Goal: Task Accomplishment & Management: Manage account settings

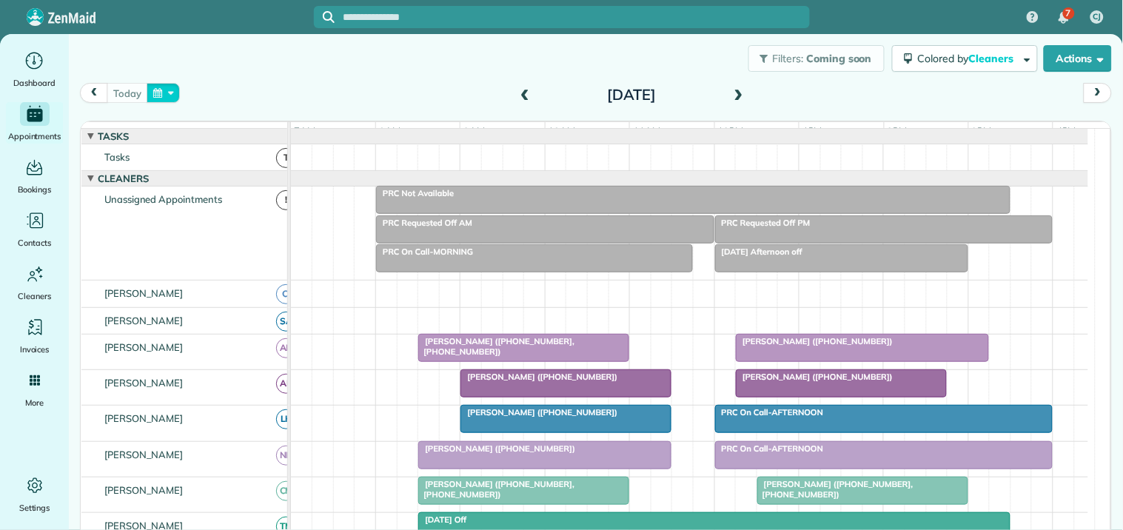
click at [165, 94] on button "button" at bounding box center [164, 93] width 34 height 20
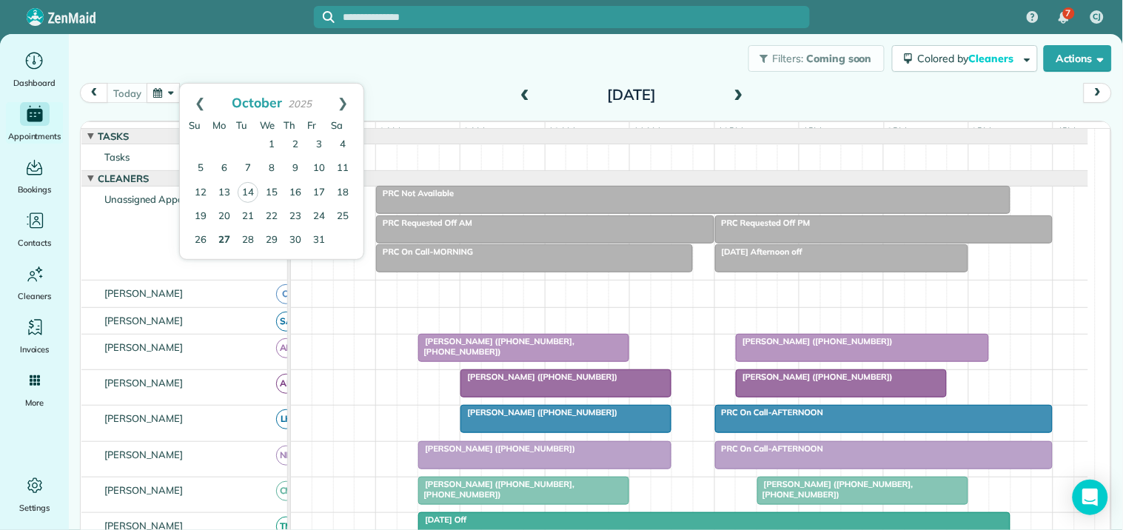
click at [220, 235] on link "27" at bounding box center [224, 241] width 24 height 24
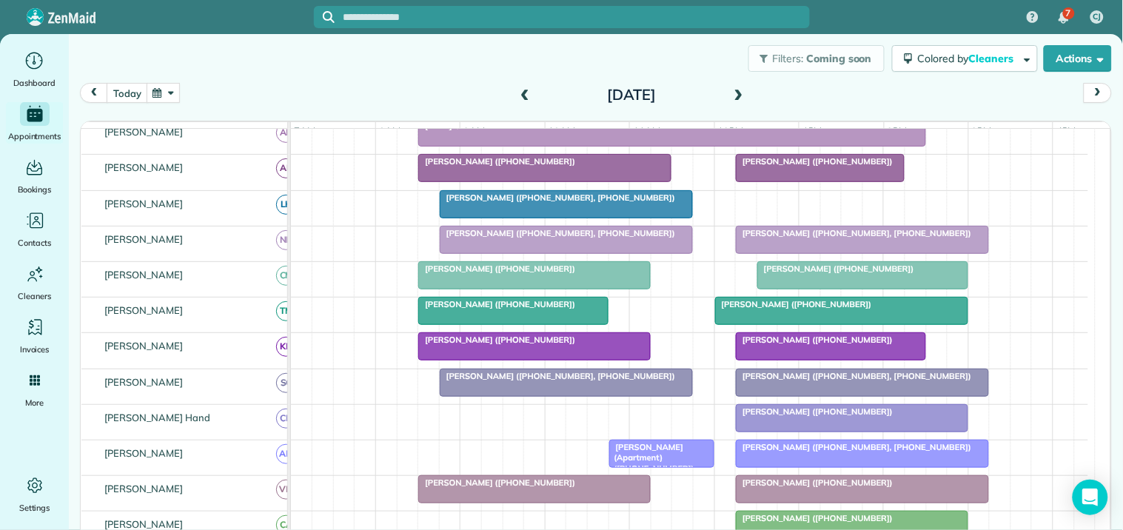
scroll to position [247, 0]
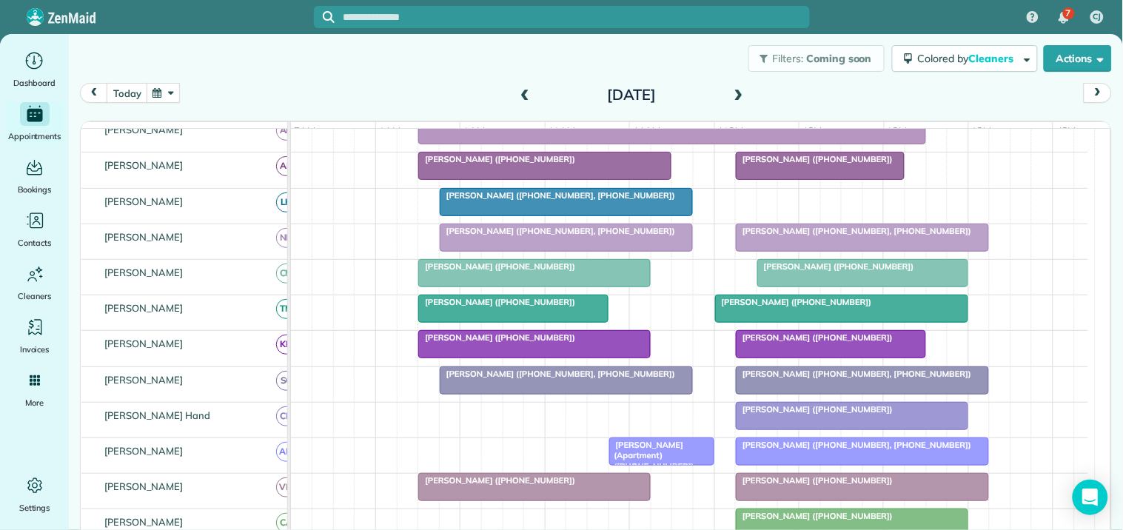
click at [845, 379] on span "[PERSON_NAME] ([PHONE_NUMBER], [PHONE_NUMBER])" at bounding box center [853, 374] width 237 height 10
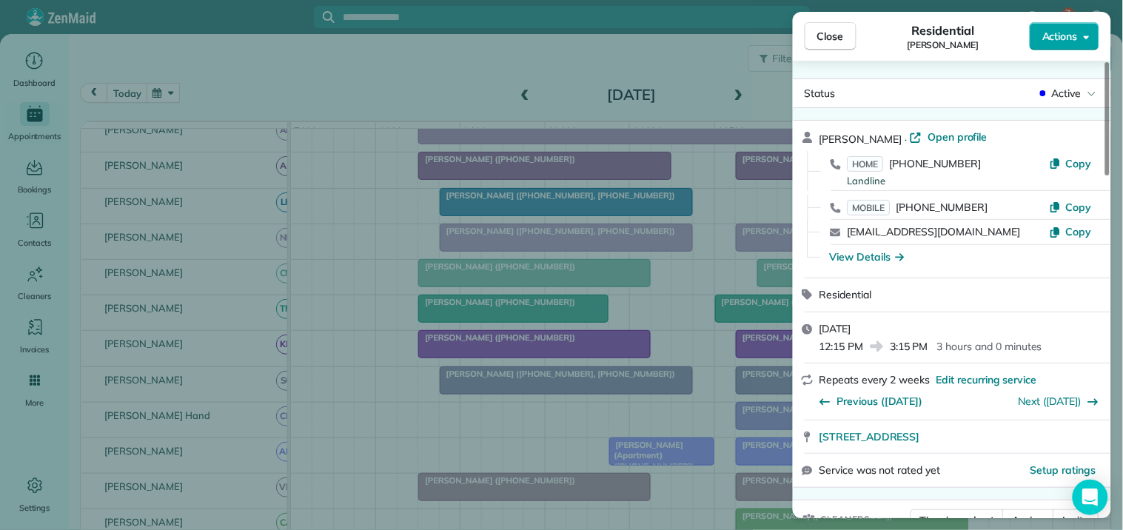
click at [1076, 30] on span "Actions" at bounding box center [1060, 36] width 36 height 15
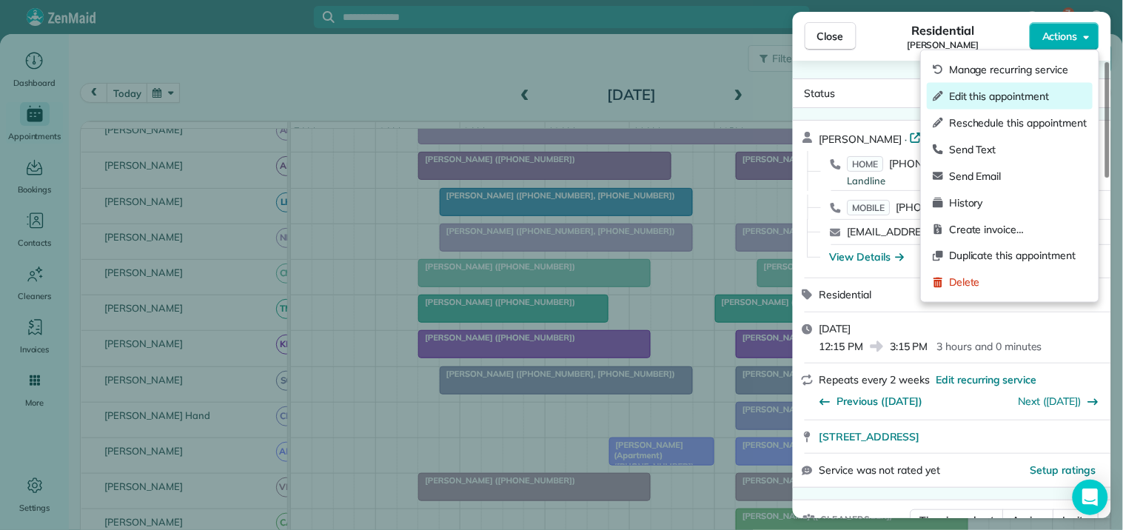
click at [988, 92] on span "Edit this appointment" at bounding box center [1018, 96] width 138 height 15
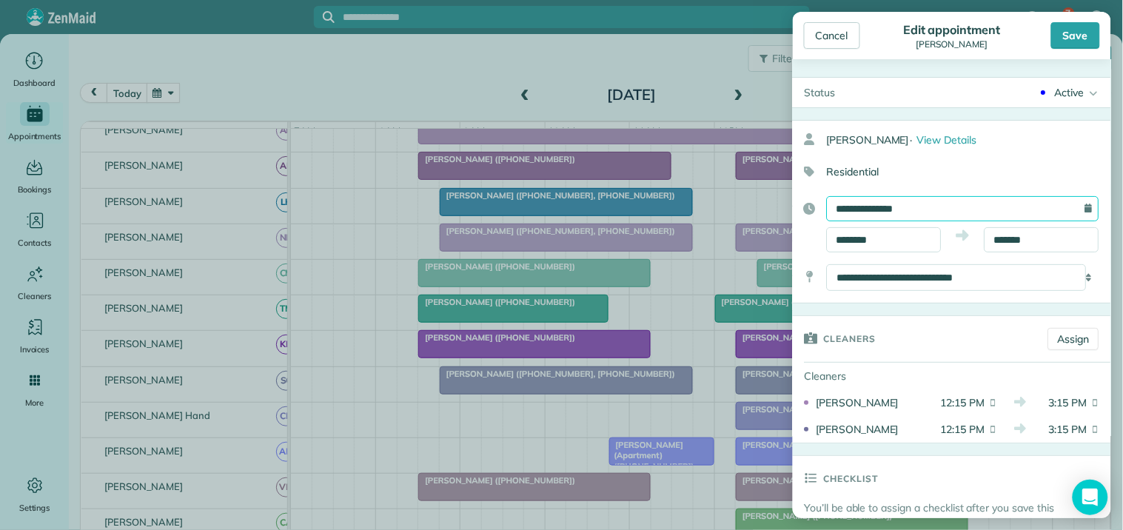
click at [891, 208] on input "**********" at bounding box center [963, 208] width 272 height 25
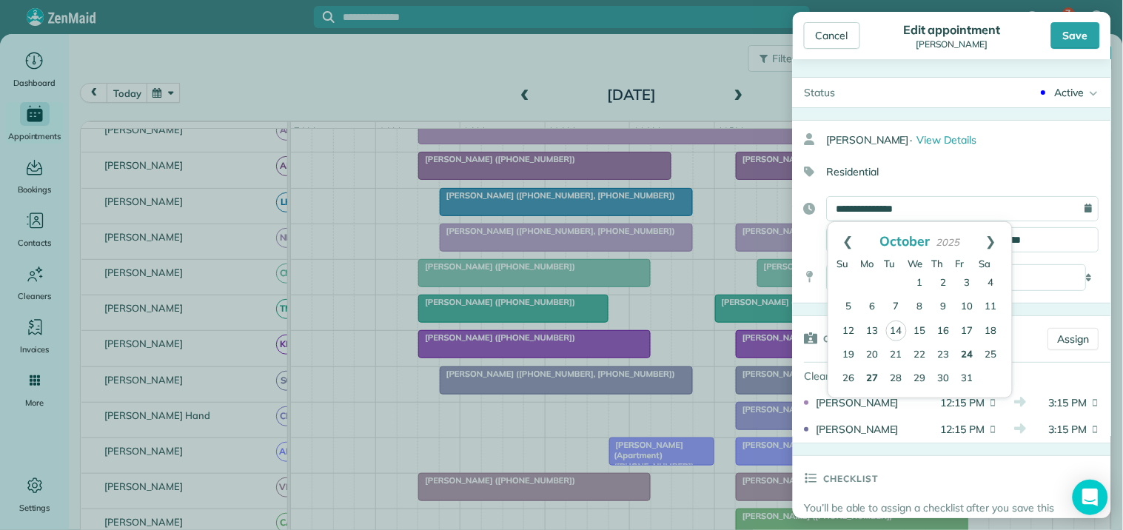
click at [963, 348] on link "24" at bounding box center [968, 355] width 24 height 24
type input "**********"
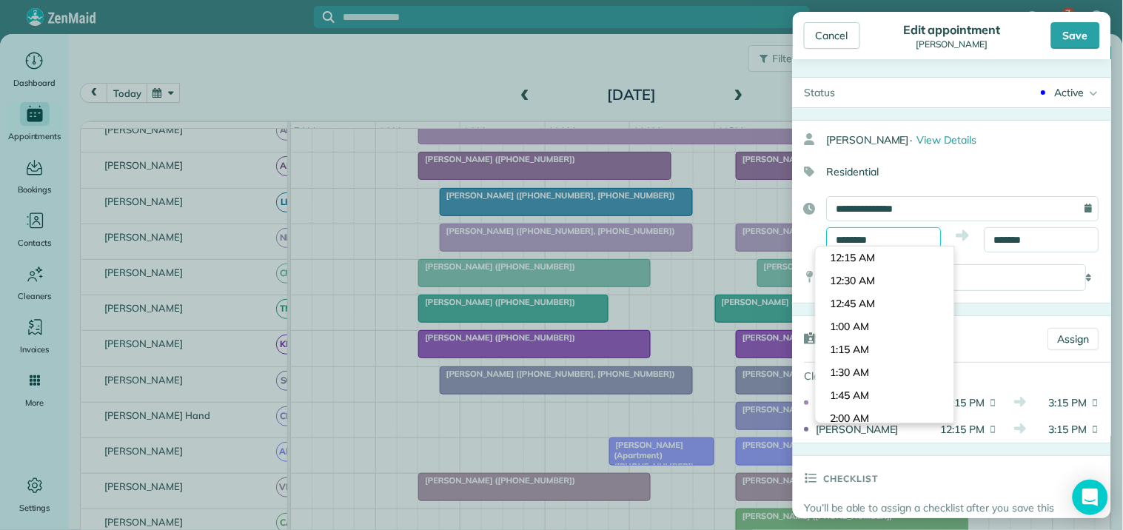
click at [869, 233] on input "********" at bounding box center [884, 239] width 115 height 25
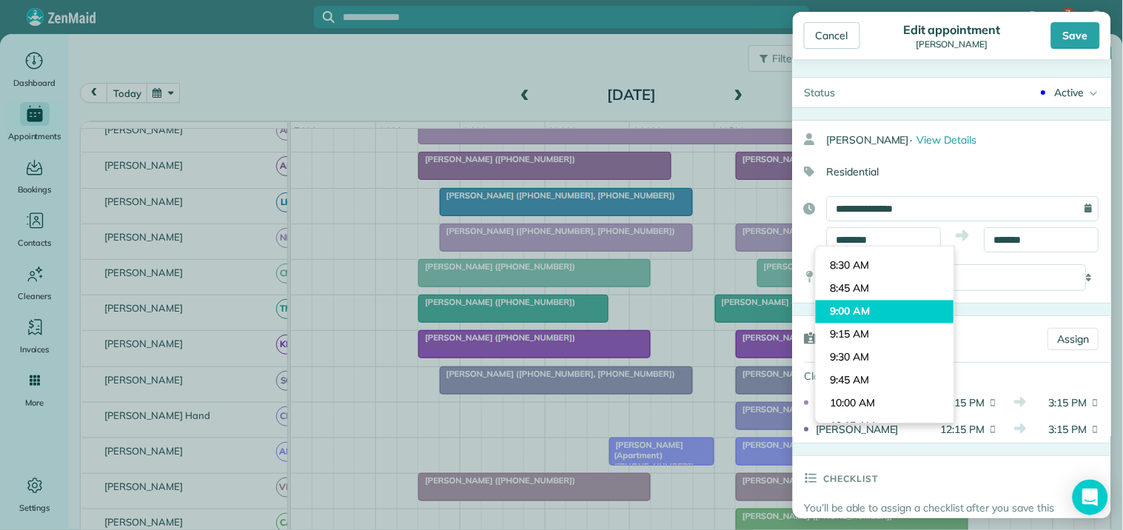
type input "*******"
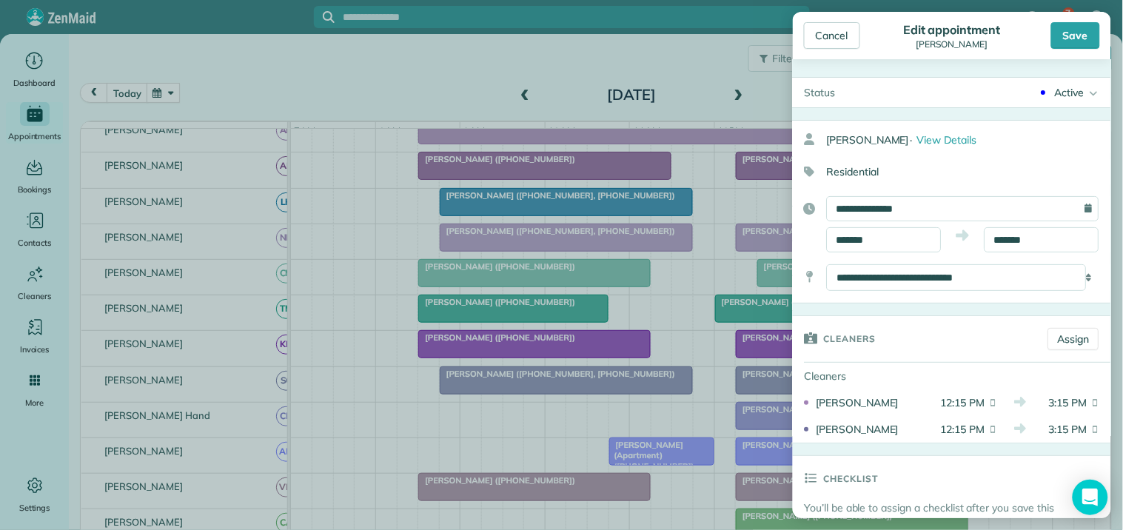
click at [856, 315] on body "7 CJ Dashboard Appointments Bookings Contacts Cleaners Invoices Payroll Reports…" at bounding box center [561, 265] width 1123 height 530
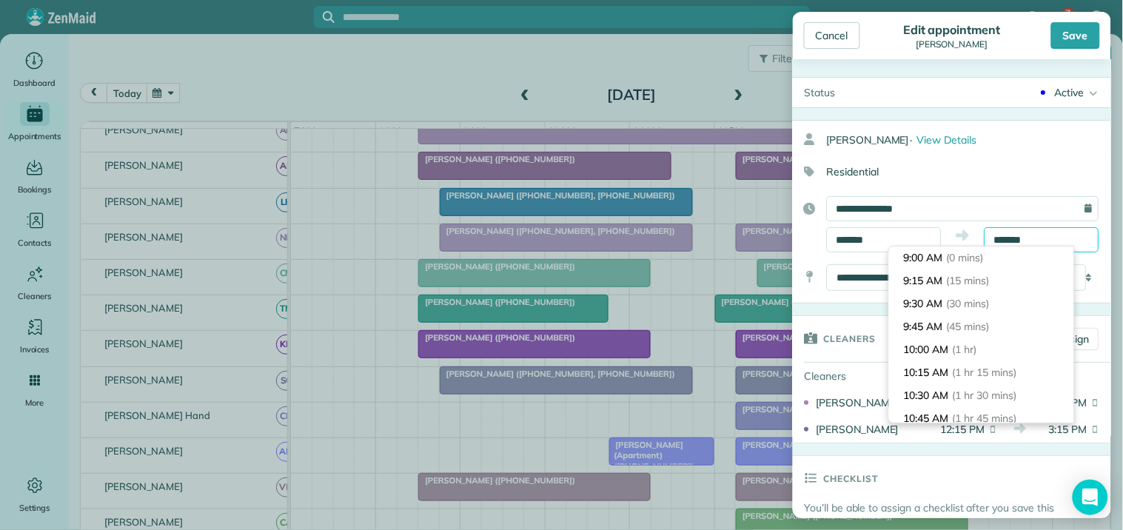
click at [1025, 231] on input "*******" at bounding box center [1042, 239] width 115 height 25
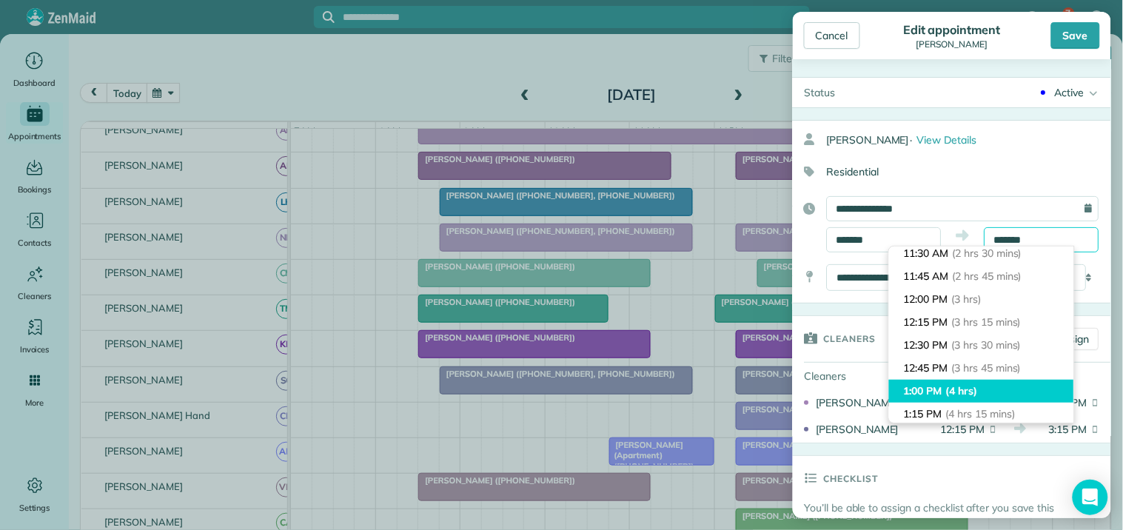
scroll to position [221, 0]
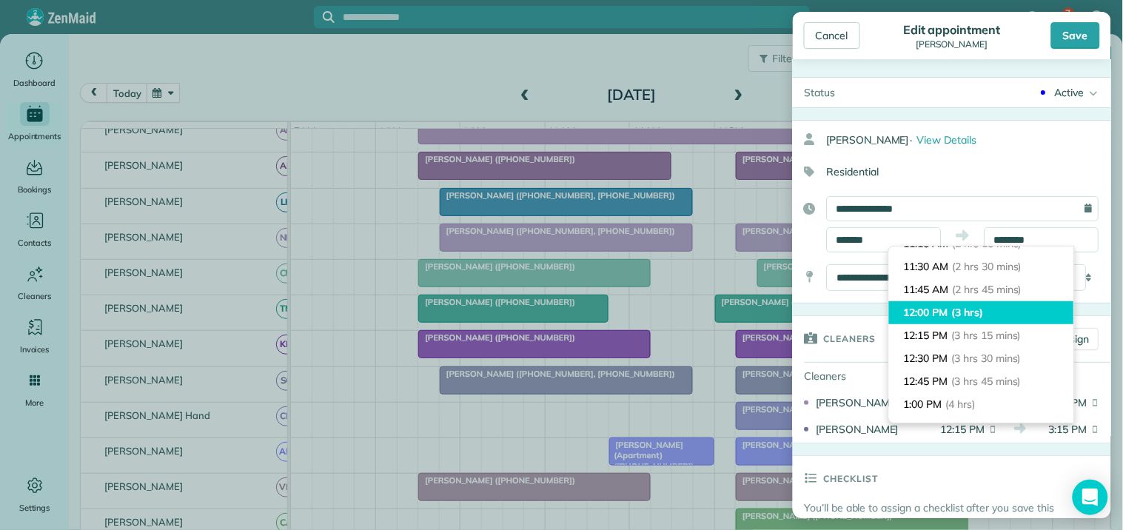
click at [965, 309] on span "(3 hrs)" at bounding box center [968, 312] width 32 height 13
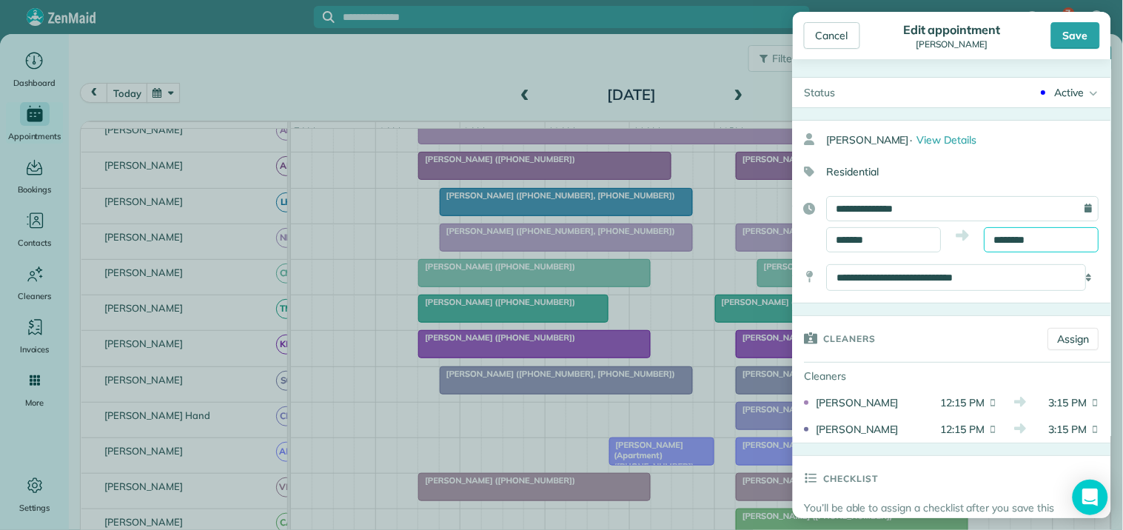
click at [1016, 233] on input "********" at bounding box center [1042, 239] width 115 height 25
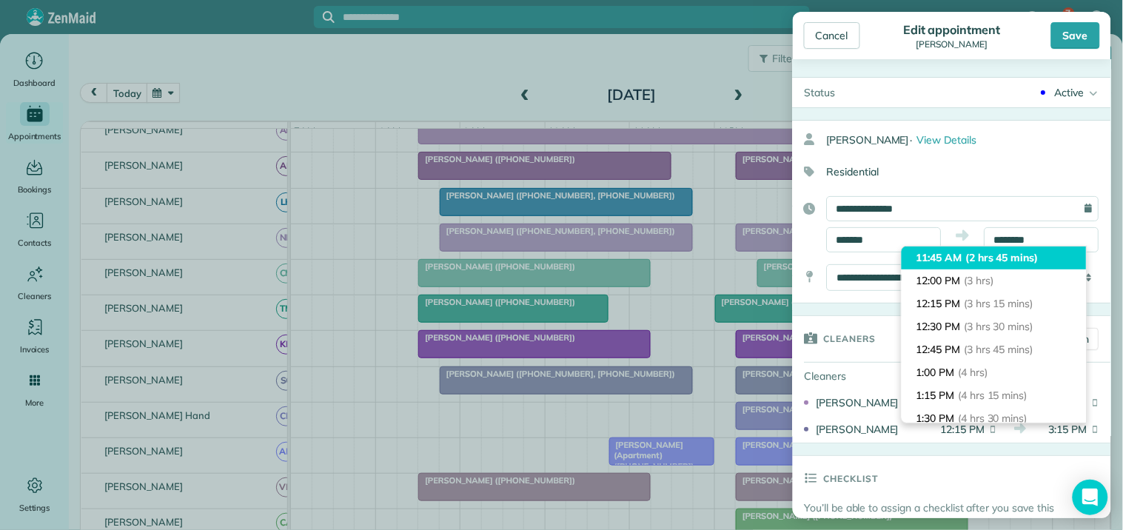
type input "********"
click at [982, 260] on span "(2 hrs 45 mins)" at bounding box center [1002, 257] width 73 height 13
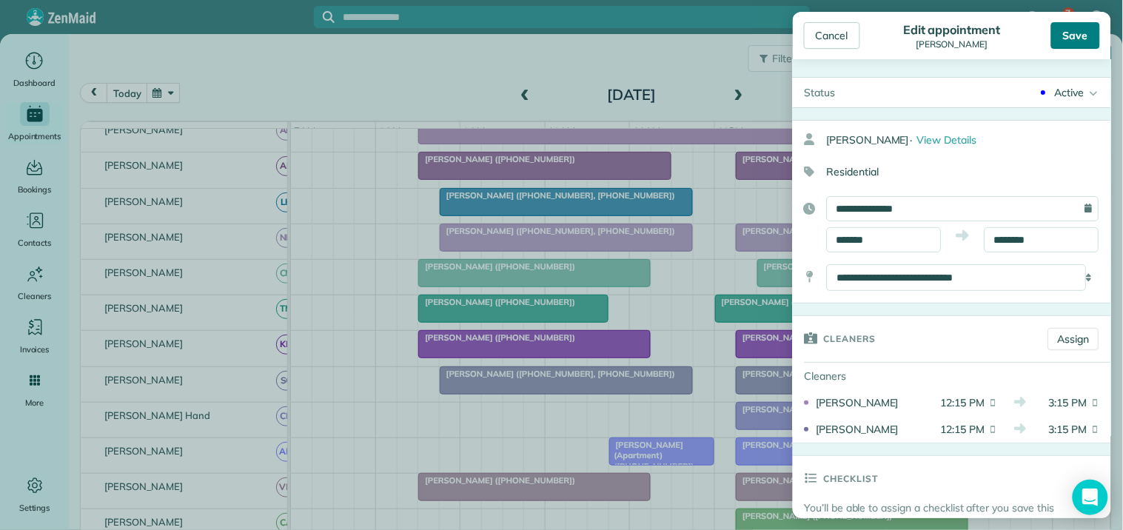
click at [1074, 30] on div "Save" at bounding box center [1075, 35] width 49 height 27
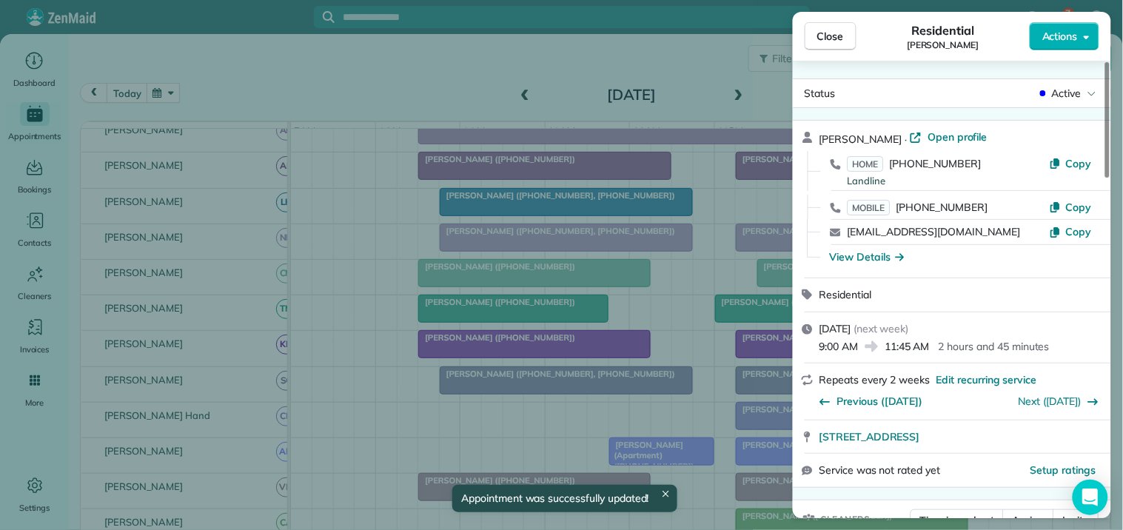
click at [828, 38] on span "Close" at bounding box center [830, 36] width 27 height 15
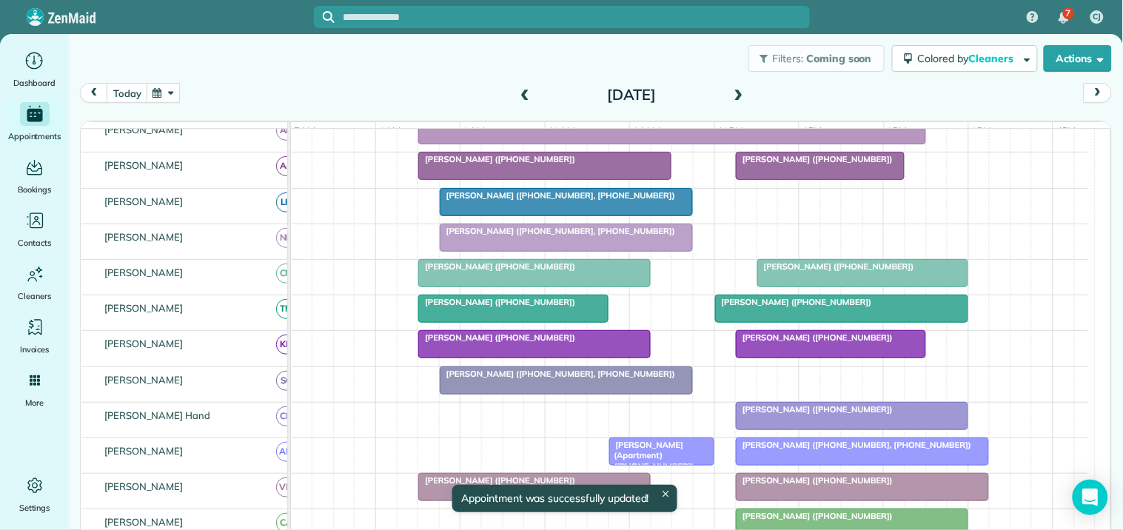
click at [173, 97] on button "button" at bounding box center [164, 93] width 34 height 20
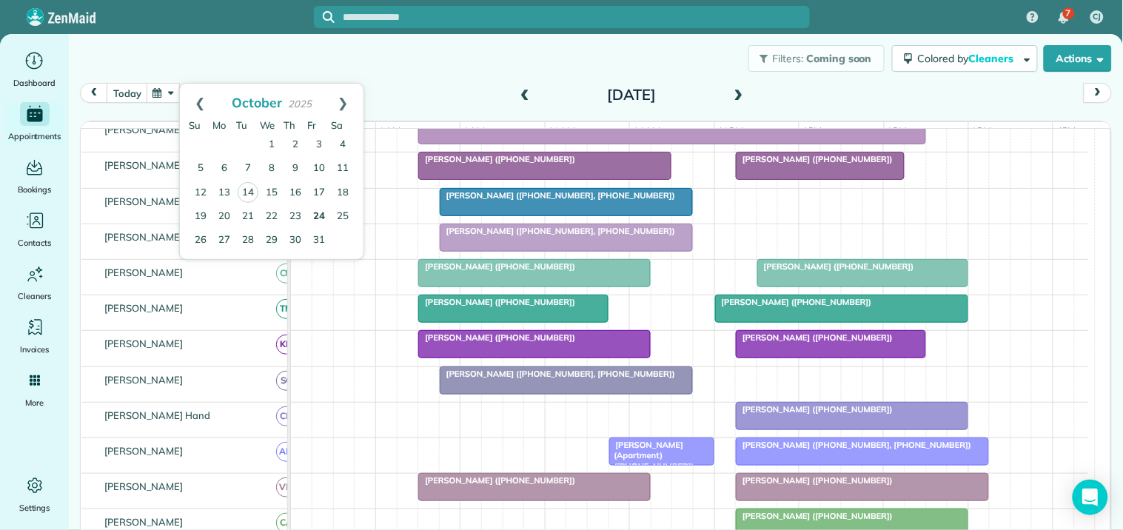
click at [321, 212] on link "24" at bounding box center [319, 217] width 24 height 24
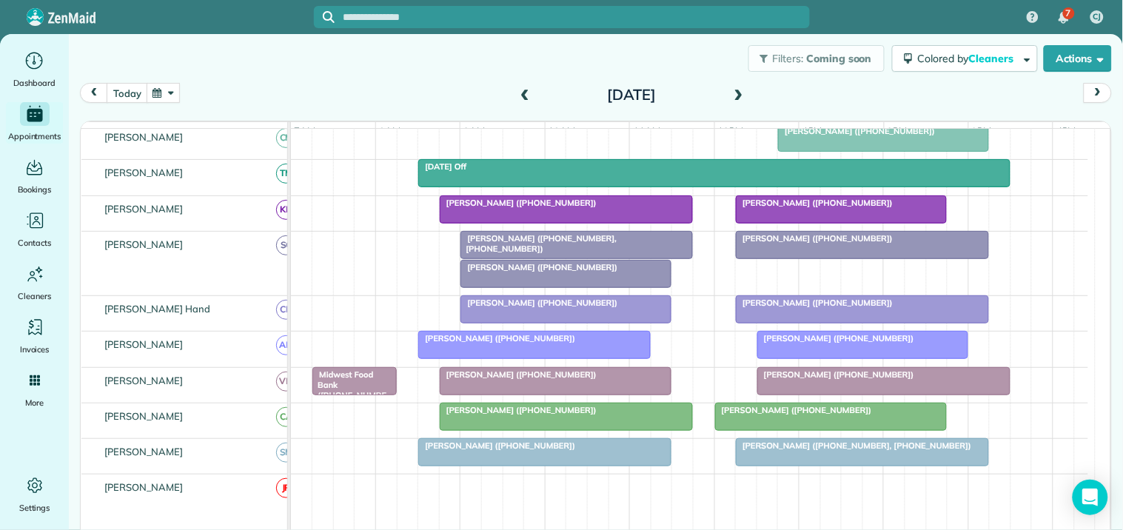
scroll to position [329, 0]
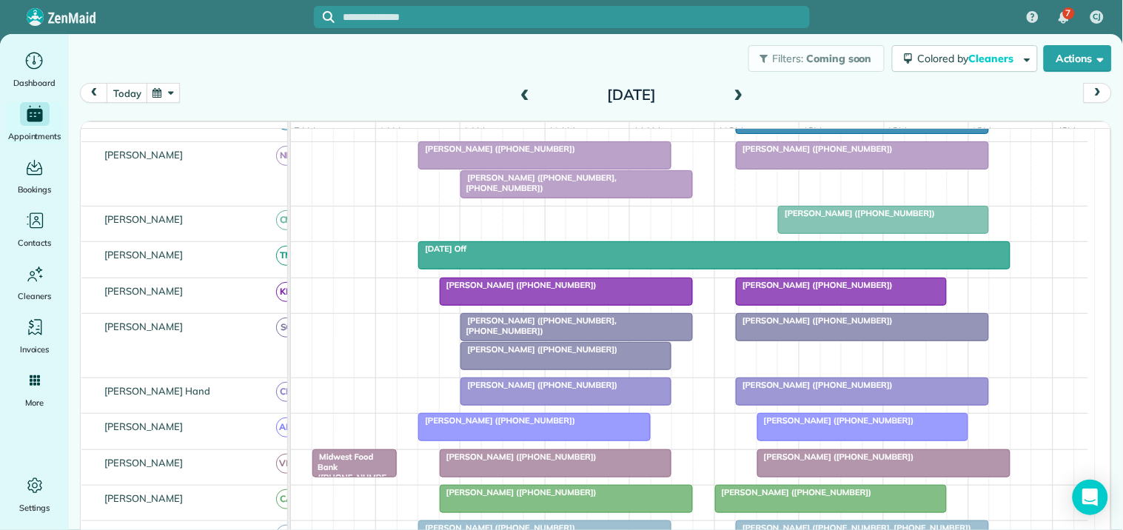
click at [534, 341] on div at bounding box center [576, 327] width 231 height 27
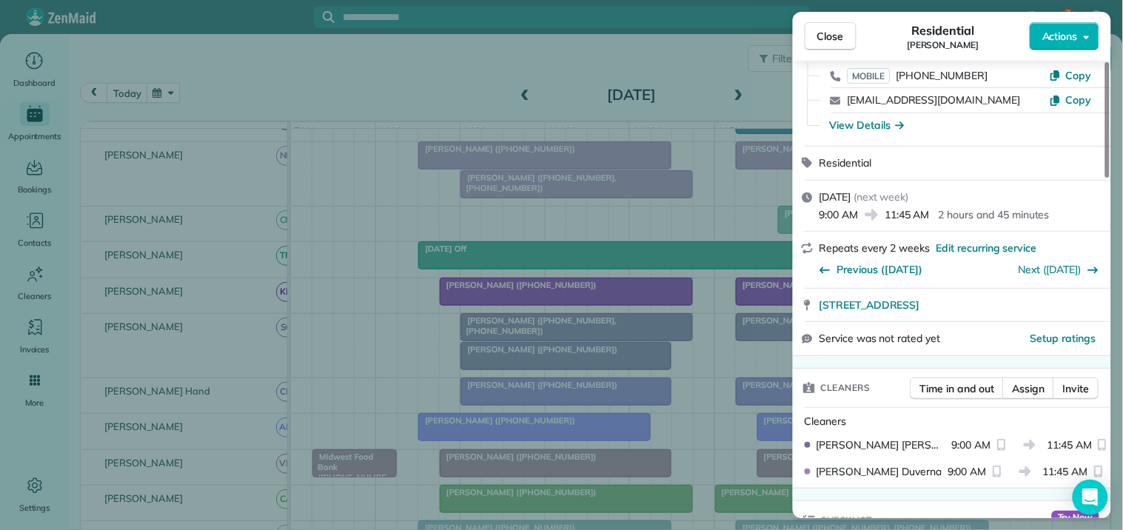
scroll to position [247, 0]
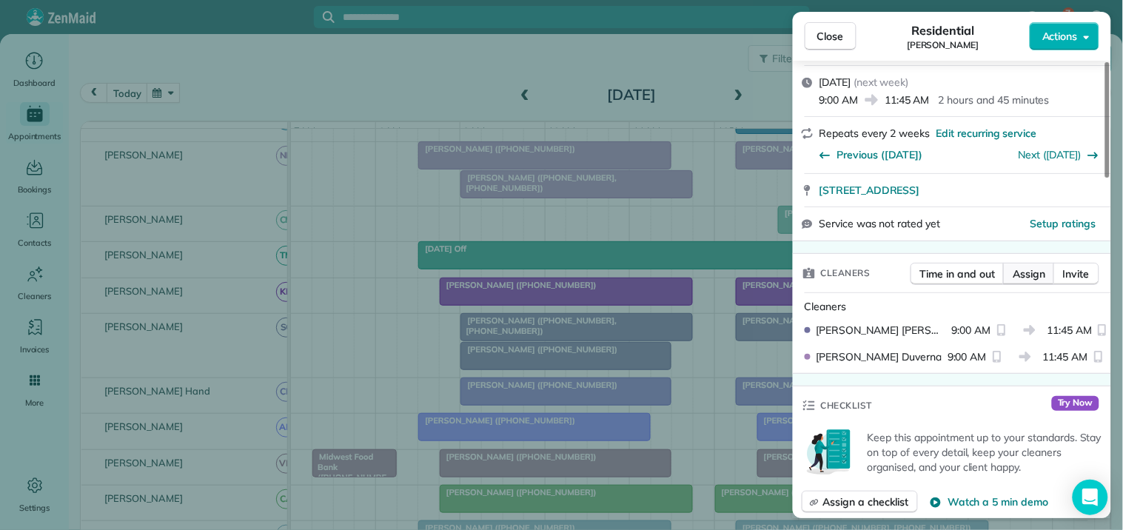
click at [1027, 274] on span "Assign" at bounding box center [1029, 274] width 33 height 15
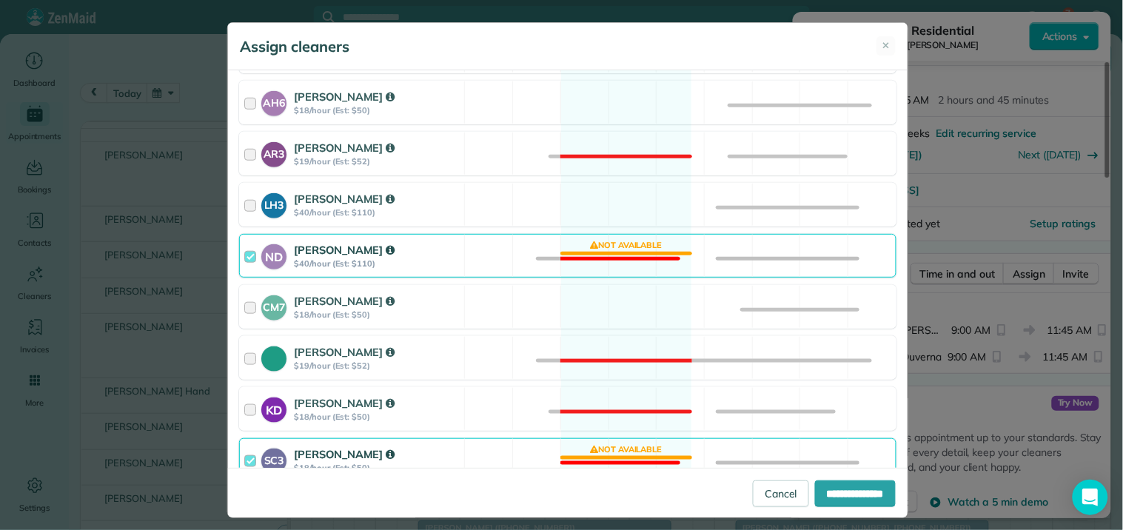
scroll to position [411, 0]
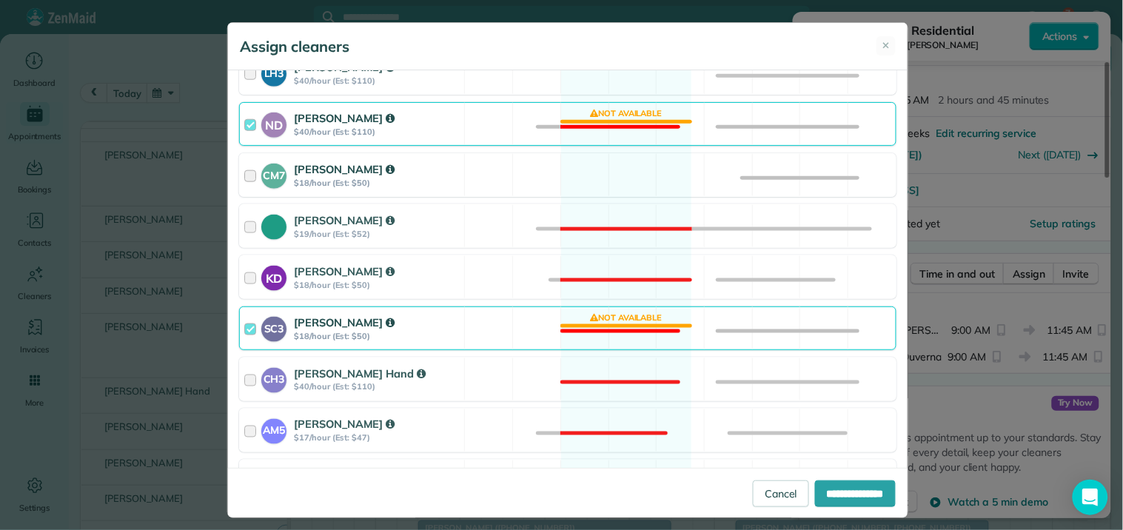
click at [618, 178] on div "CM7 [PERSON_NAME] $18/hour (Est: $50) Available" at bounding box center [567, 175] width 657 height 44
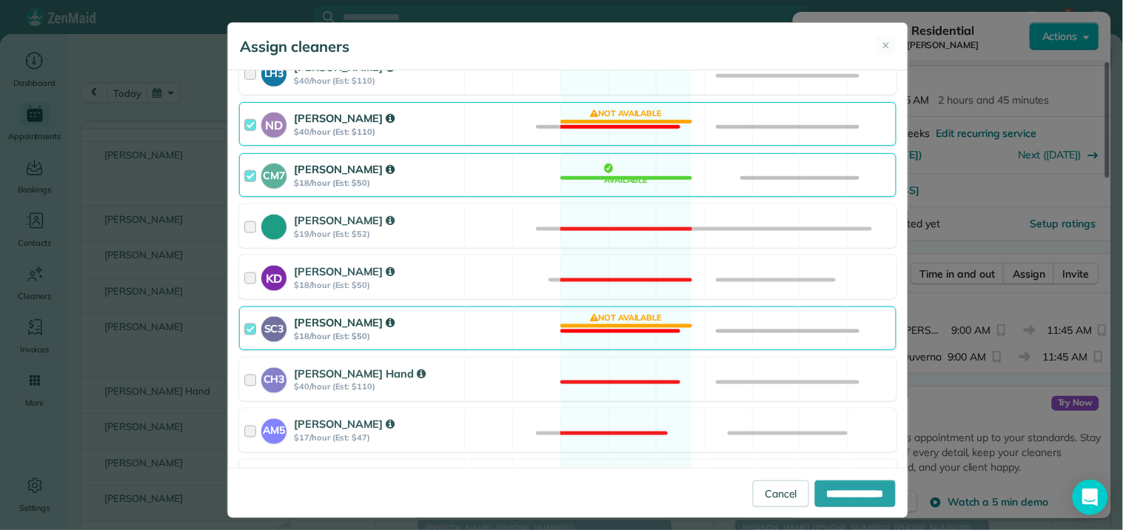
click at [615, 328] on div "SC3 [PERSON_NAME] $18/hour (Est: $50) Not available" at bounding box center [567, 328] width 657 height 44
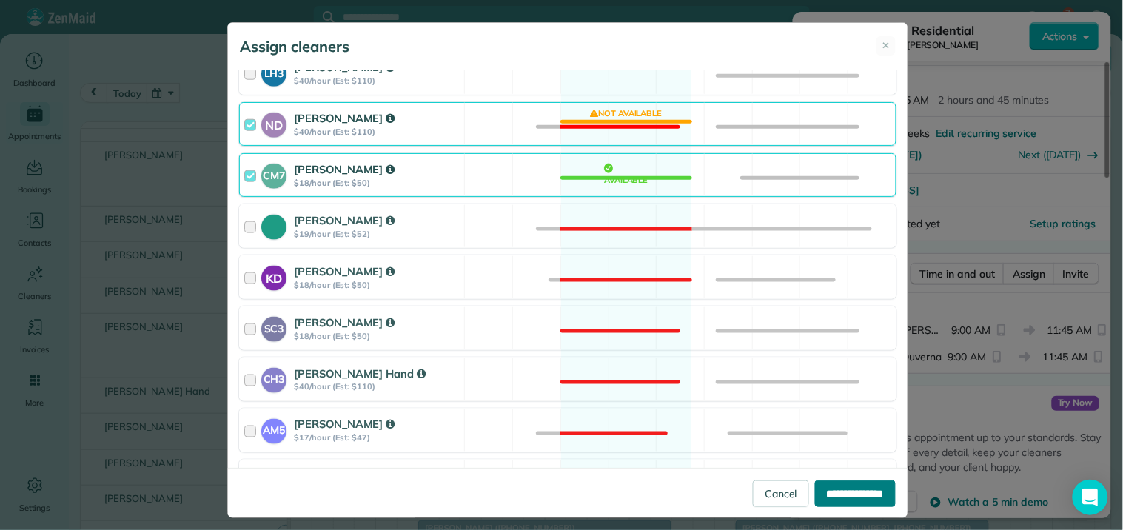
click at [834, 501] on input "**********" at bounding box center [855, 493] width 81 height 27
type input "**********"
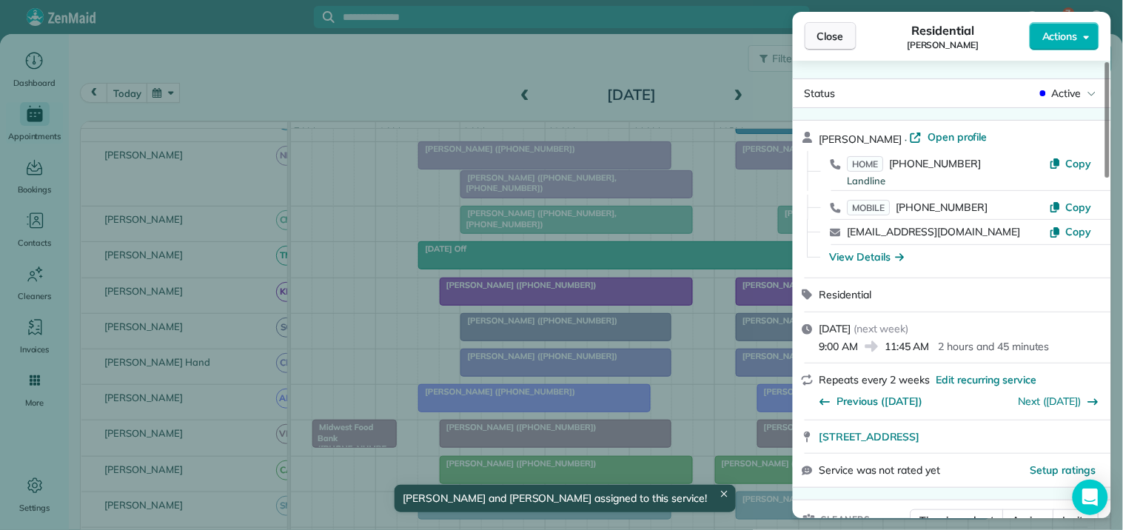
click at [818, 38] on button "Close" at bounding box center [831, 36] width 52 height 28
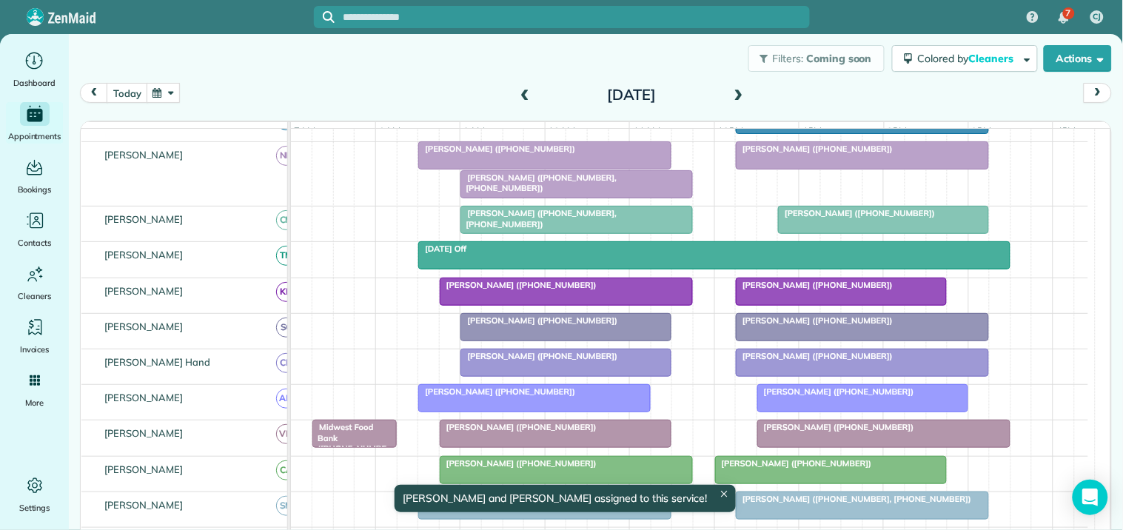
scroll to position [247, 0]
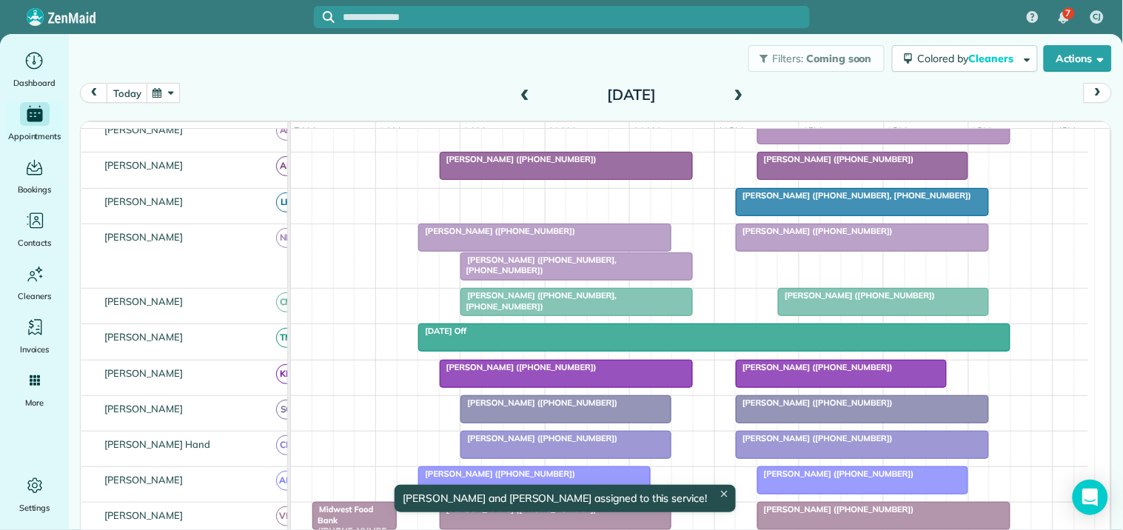
click at [532, 249] on div at bounding box center [545, 237] width 252 height 27
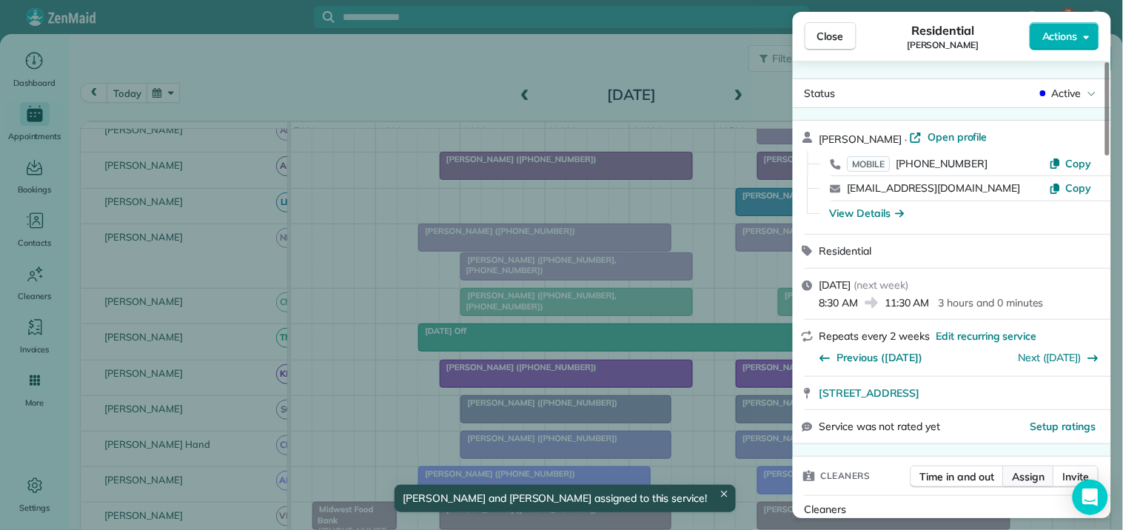
click at [1040, 479] on span "Assign" at bounding box center [1029, 476] width 33 height 15
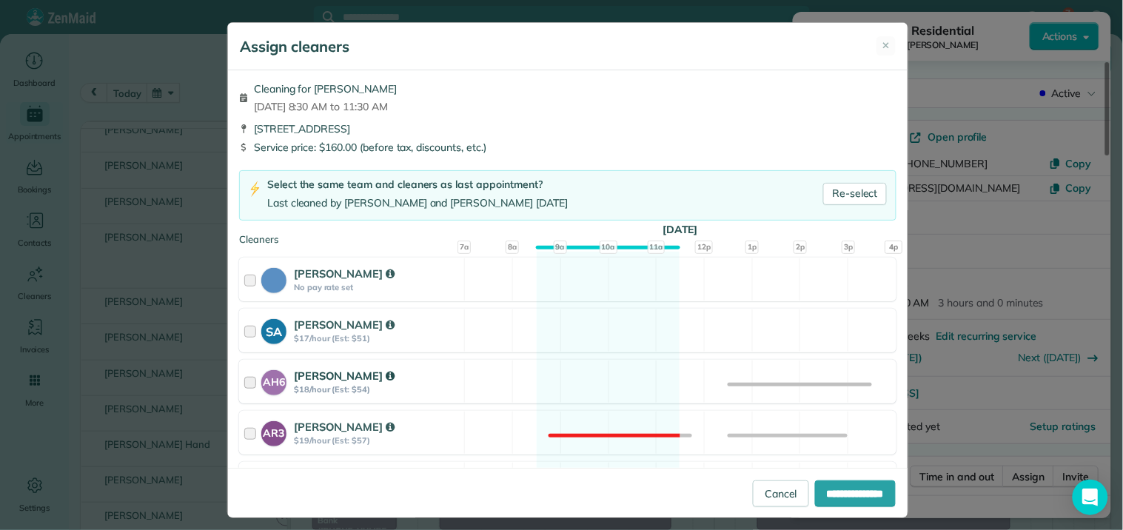
click at [592, 381] on div "AH6 [PERSON_NAME] $18/hour (Est: $54) Available" at bounding box center [567, 382] width 657 height 44
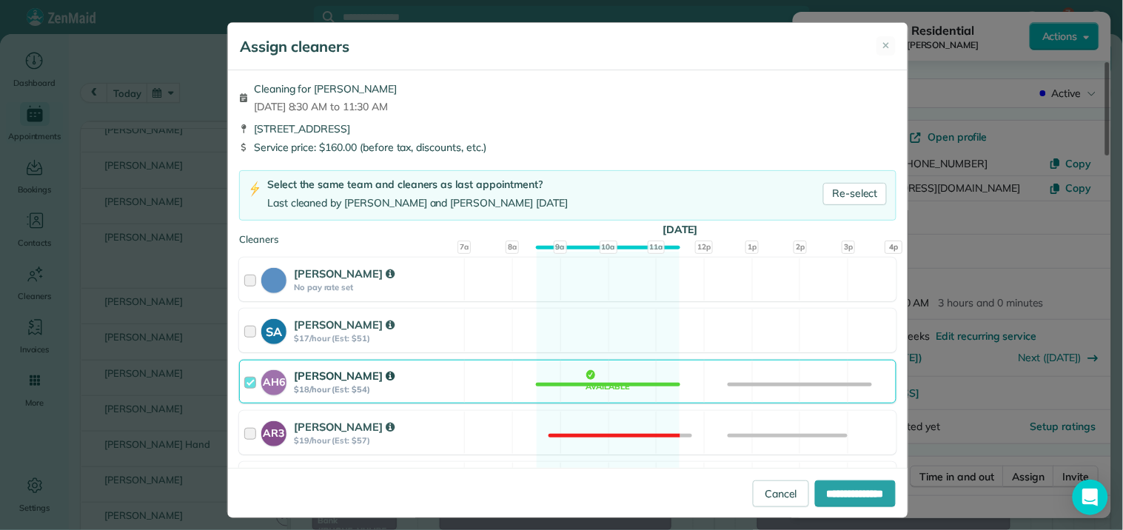
scroll to position [247, 0]
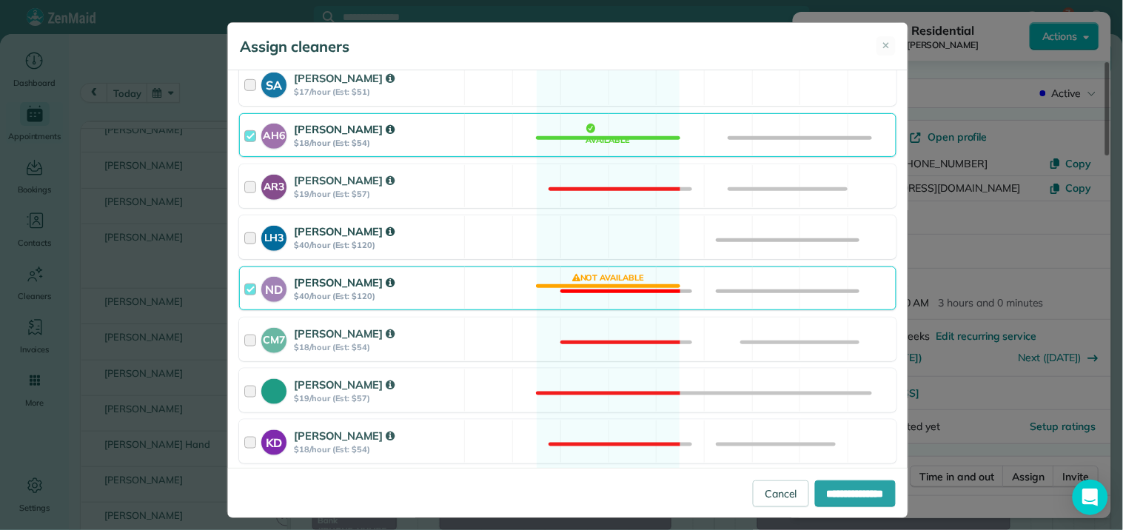
click at [631, 232] on div "LH3 [PERSON_NAME] $40/hour (Est: $120) Available" at bounding box center [567, 237] width 657 height 44
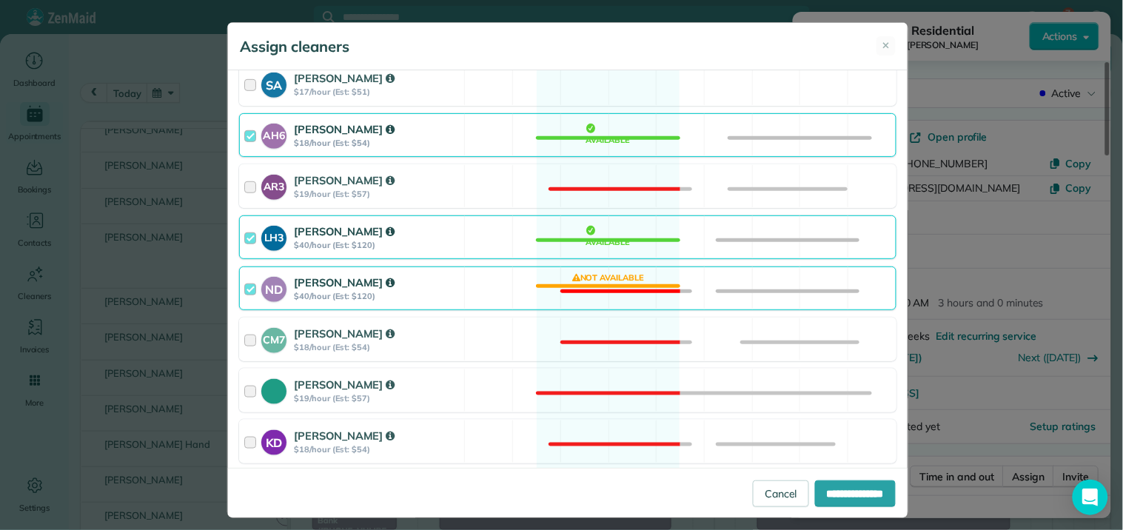
click at [617, 135] on div "AH6 [PERSON_NAME] $18/hour (Est: $54) Available" at bounding box center [567, 135] width 657 height 44
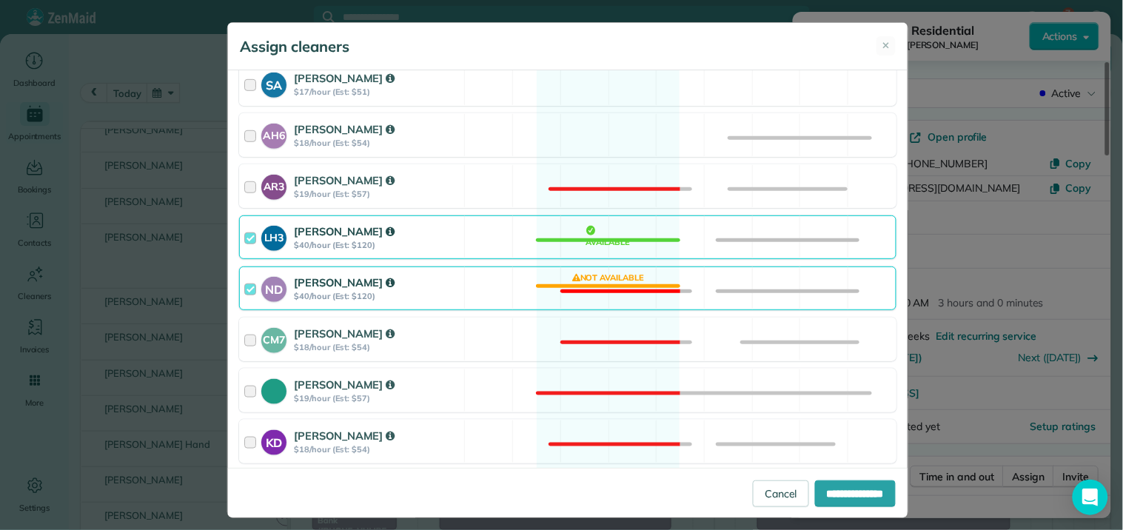
click at [594, 289] on div "ND [PERSON_NAME] $40/hour (Est: $120) Not available" at bounding box center [567, 289] width 657 height 44
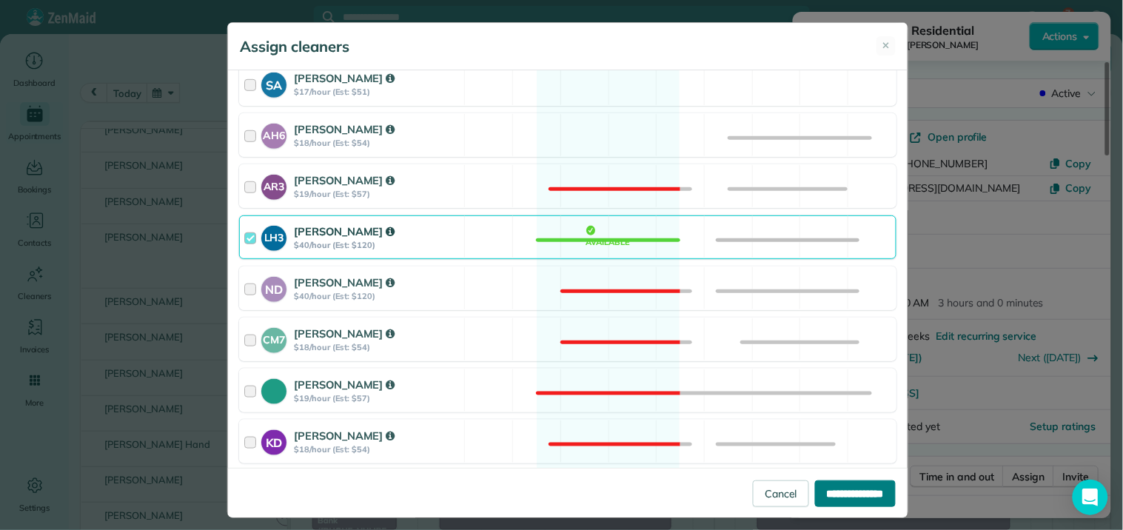
click at [850, 491] on input "**********" at bounding box center [855, 493] width 81 height 27
type input "**********"
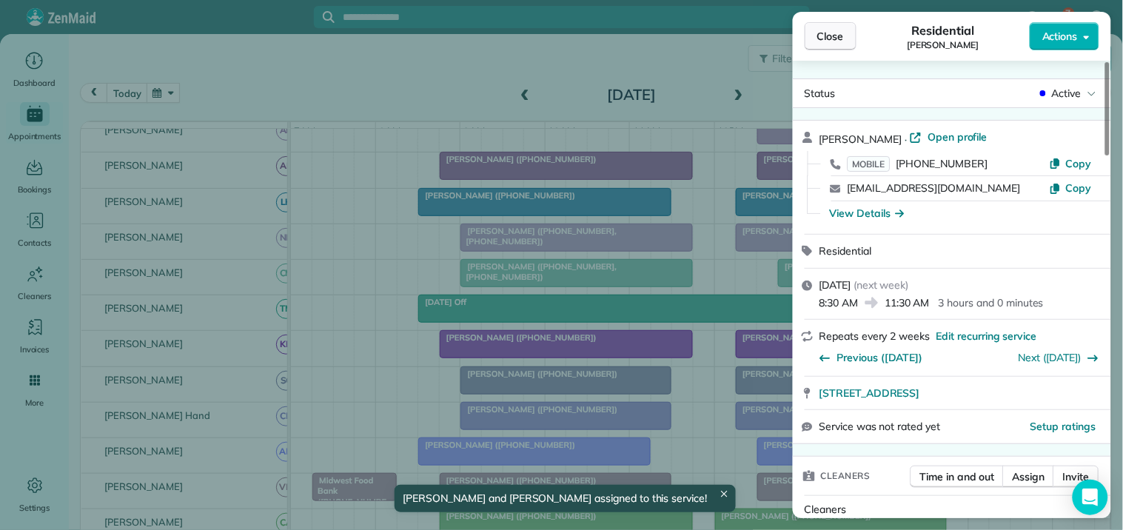
click at [833, 38] on span "Close" at bounding box center [830, 36] width 27 height 15
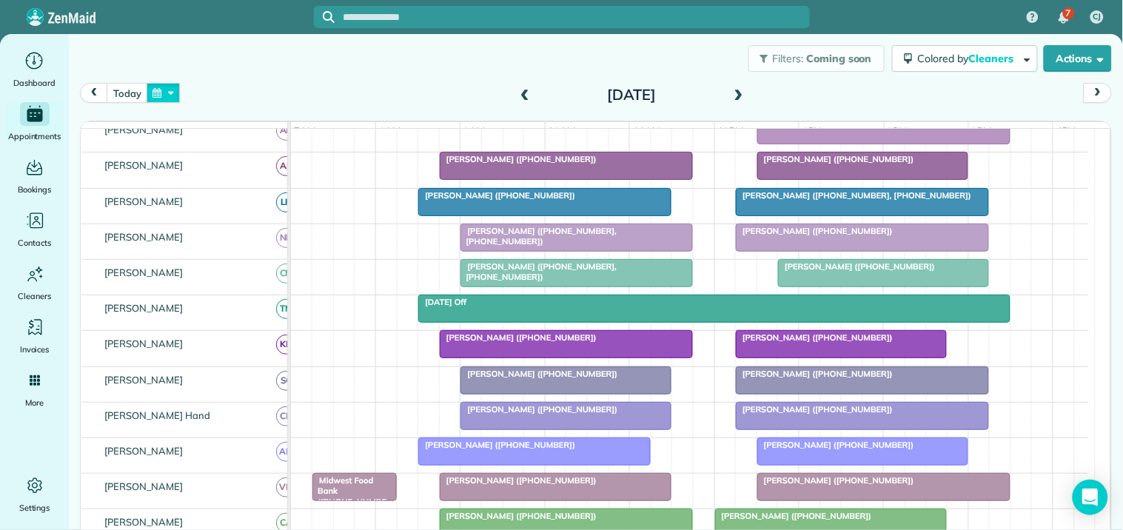
click at [159, 90] on button "button" at bounding box center [164, 93] width 34 height 20
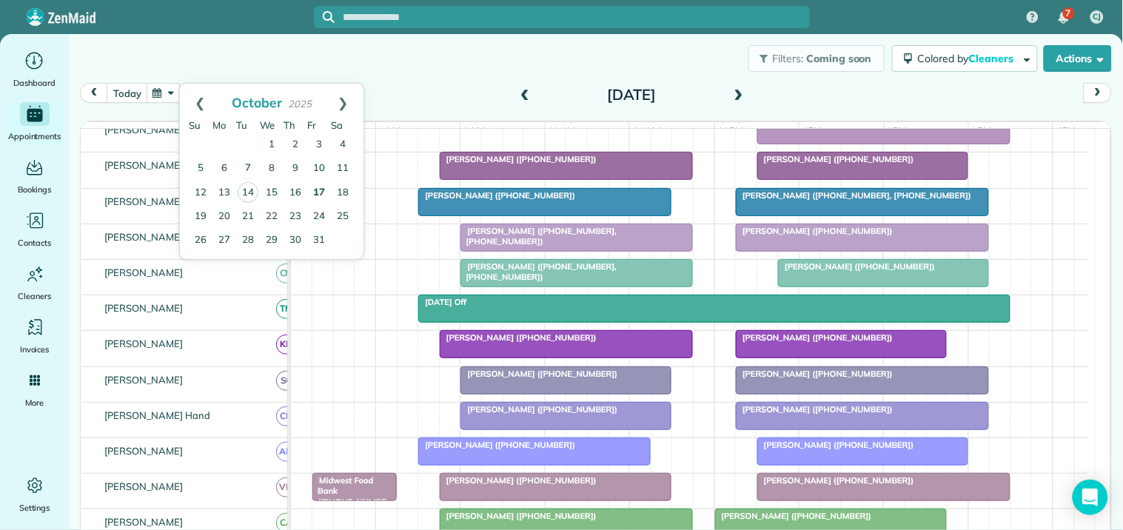
click at [317, 191] on link "17" at bounding box center [319, 193] width 24 height 24
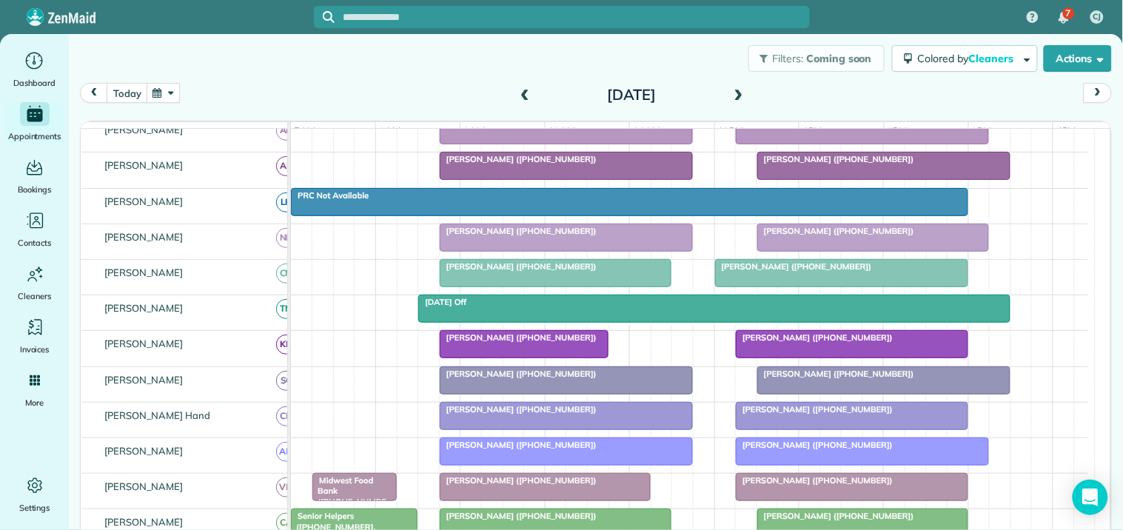
click at [165, 93] on button "button" at bounding box center [164, 93] width 34 height 20
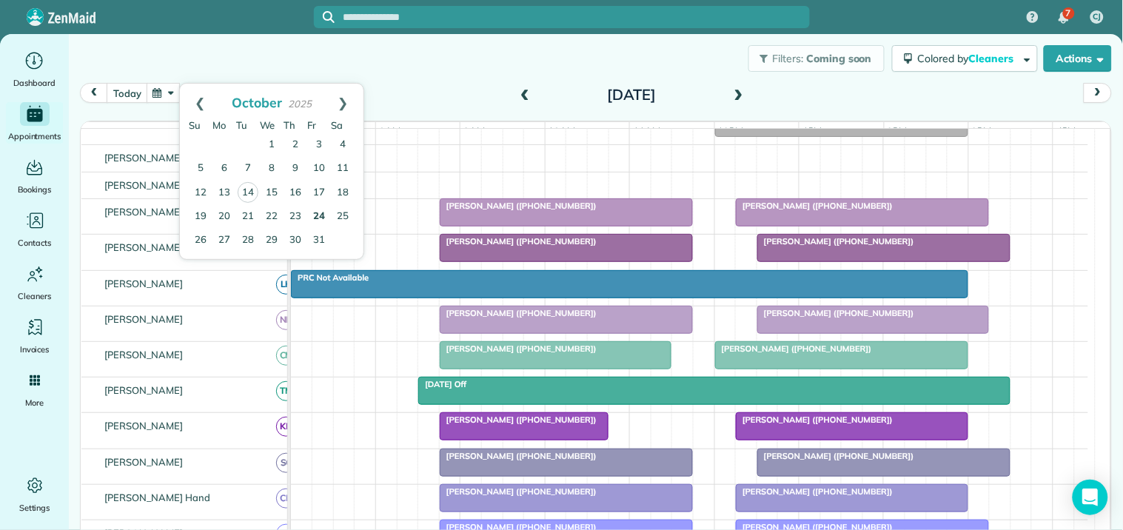
click at [318, 215] on link "24" at bounding box center [319, 217] width 24 height 24
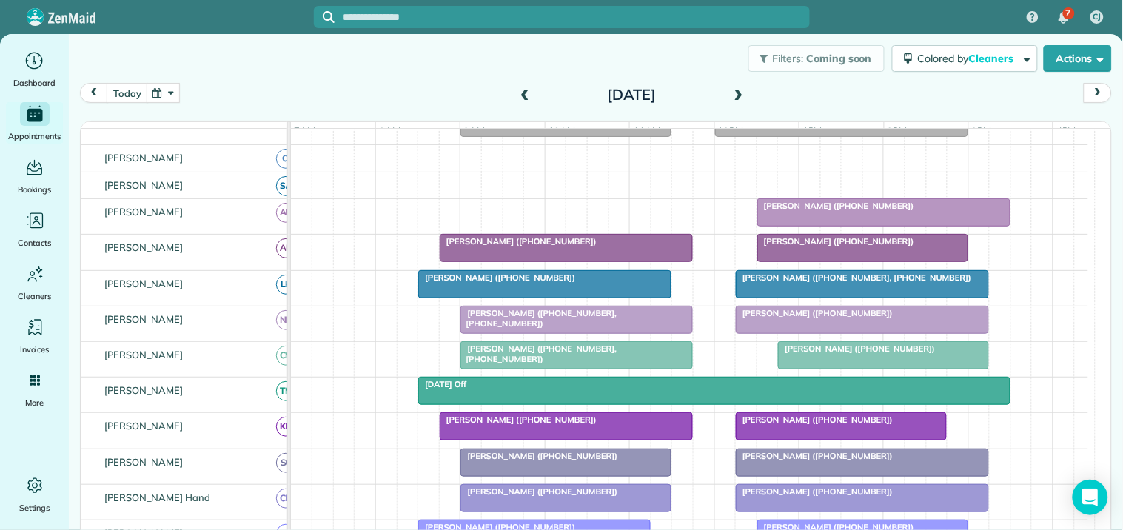
click at [844, 211] on div "[PERSON_NAME] ([PHONE_NUMBER])" at bounding box center [884, 206] width 244 height 10
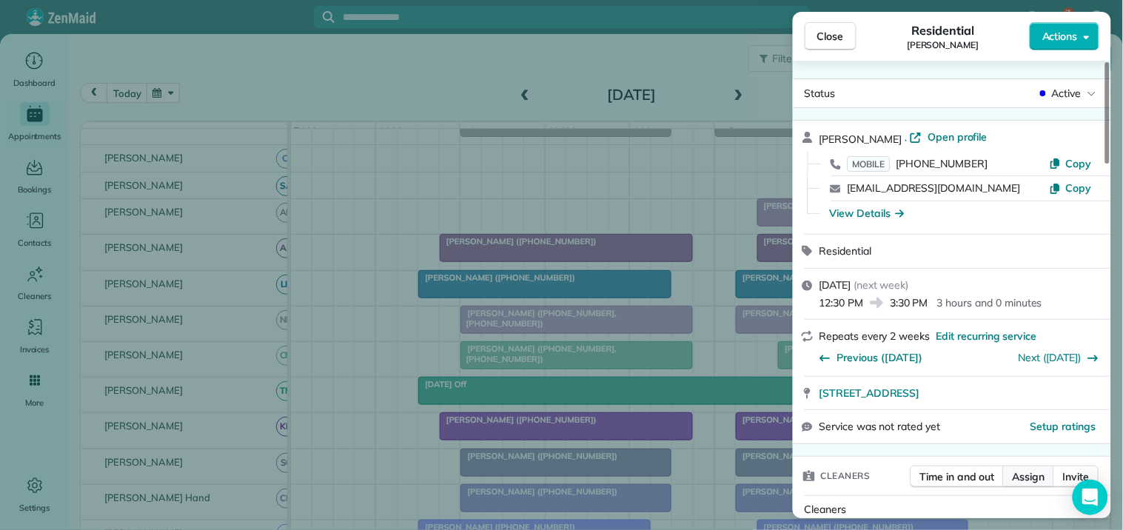
click at [1031, 475] on span "Assign" at bounding box center [1029, 476] width 33 height 15
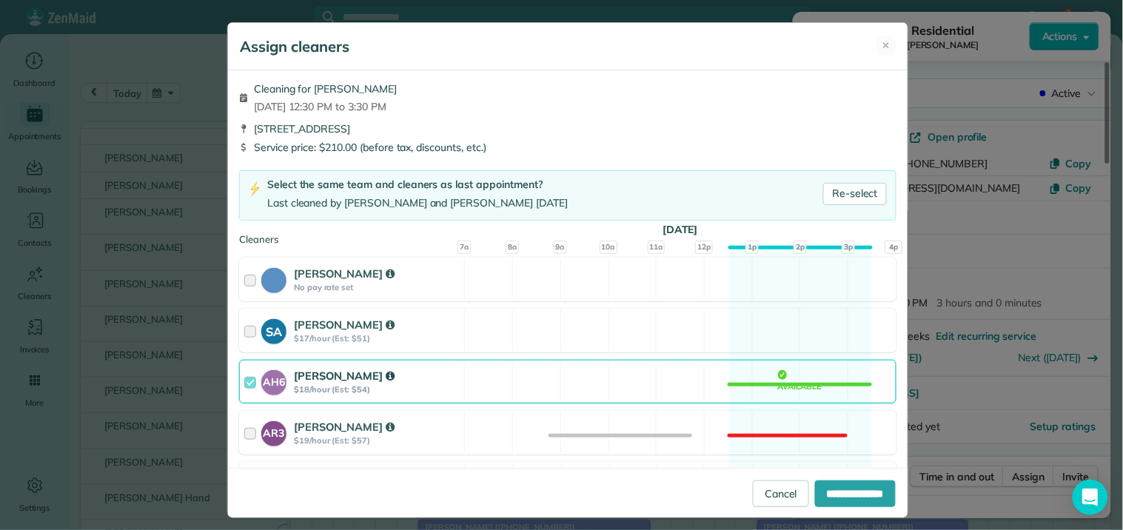
click at [776, 378] on div "AH6 [PERSON_NAME] $18/hour (Est: $54) Available" at bounding box center [567, 382] width 657 height 44
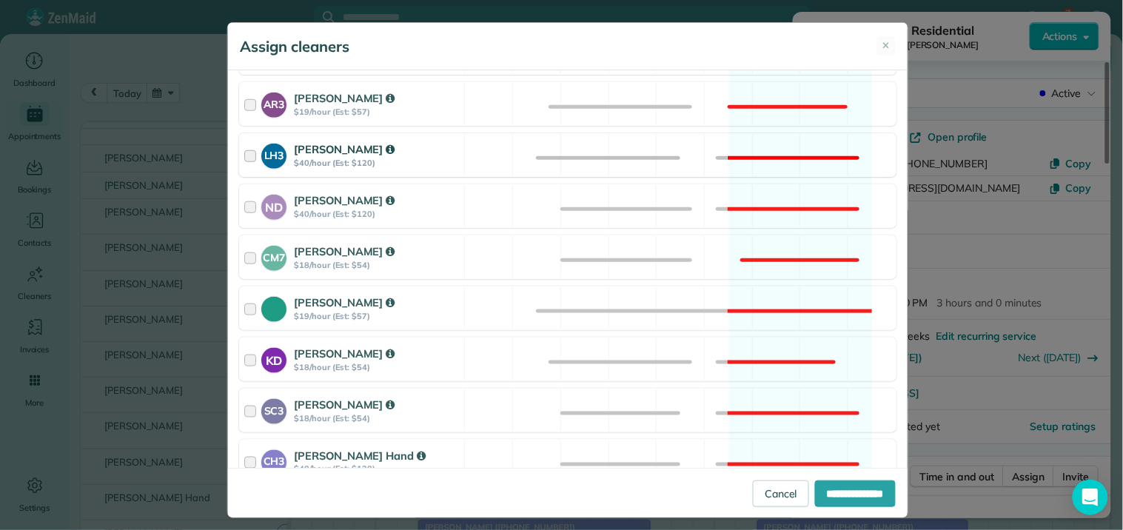
click at [794, 149] on div "LH3 [PERSON_NAME] $40/hour (Est: $120) Not available" at bounding box center [567, 155] width 657 height 44
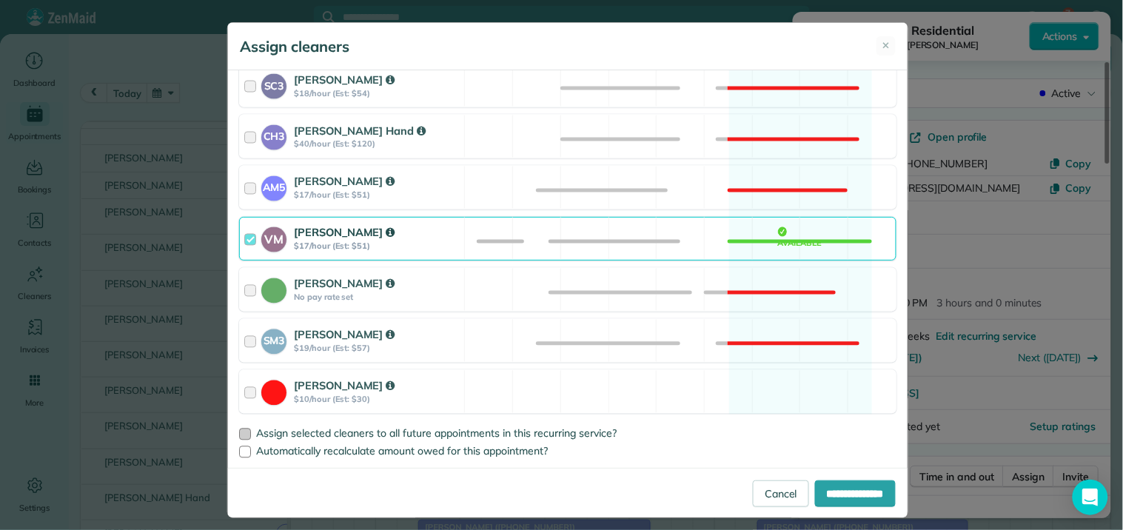
click at [239, 431] on div at bounding box center [245, 435] width 12 height 12
click at [839, 489] on input "**********" at bounding box center [855, 493] width 81 height 27
type input "**********"
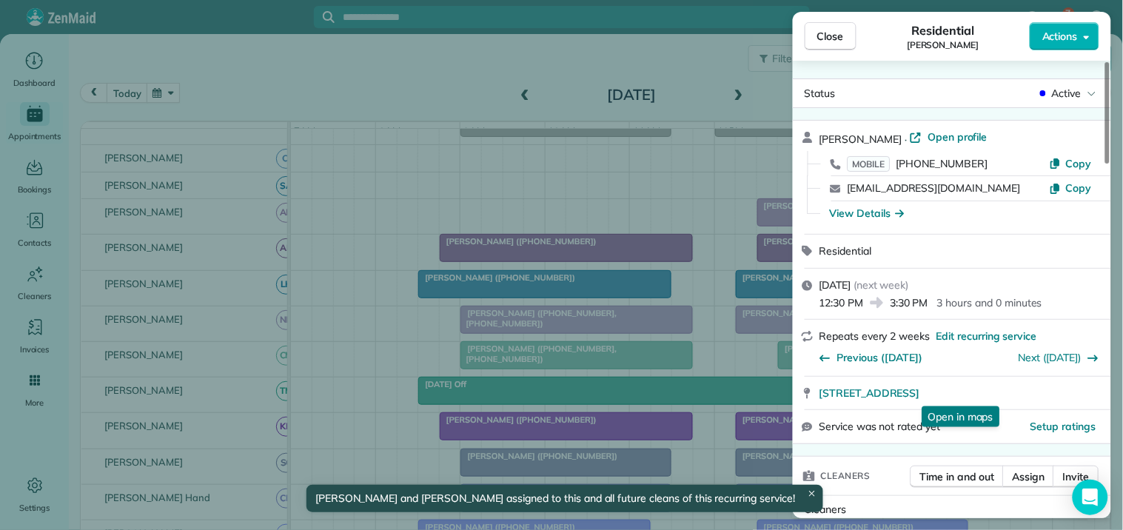
click at [840, 32] on span "Close" at bounding box center [830, 36] width 27 height 15
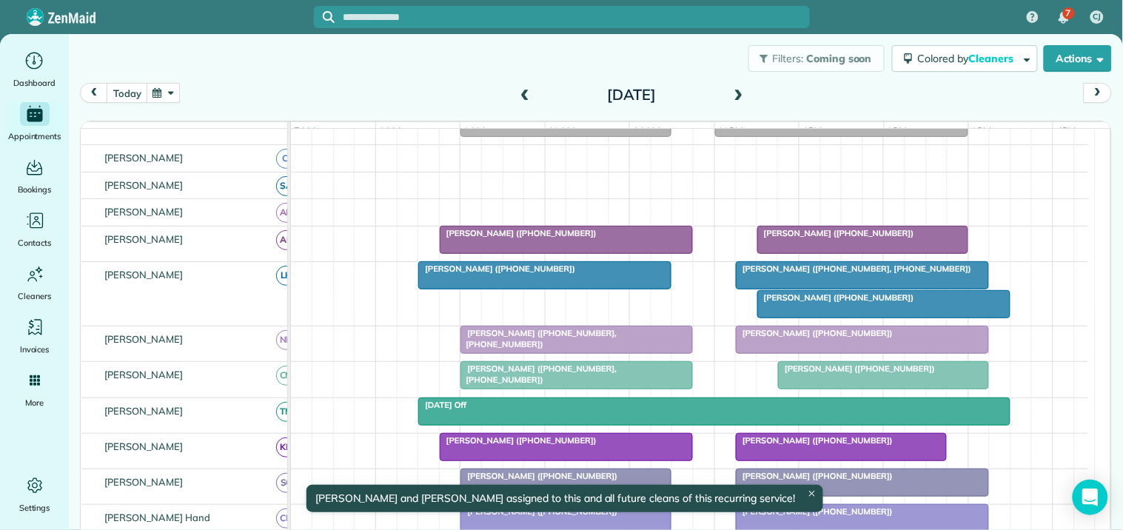
click at [839, 289] on div at bounding box center [863, 275] width 252 height 27
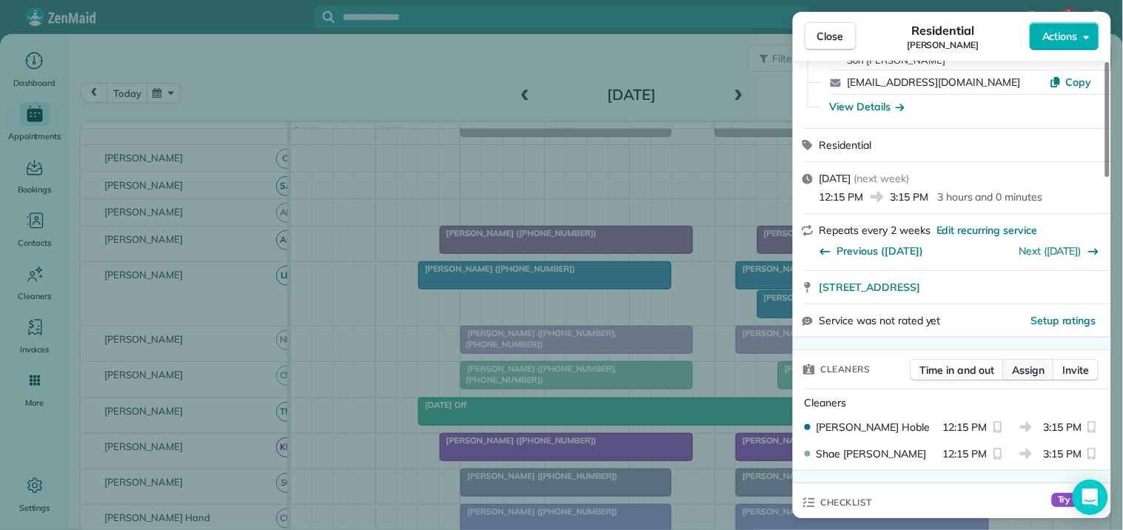
click at [1031, 368] on span "Assign" at bounding box center [1029, 370] width 33 height 15
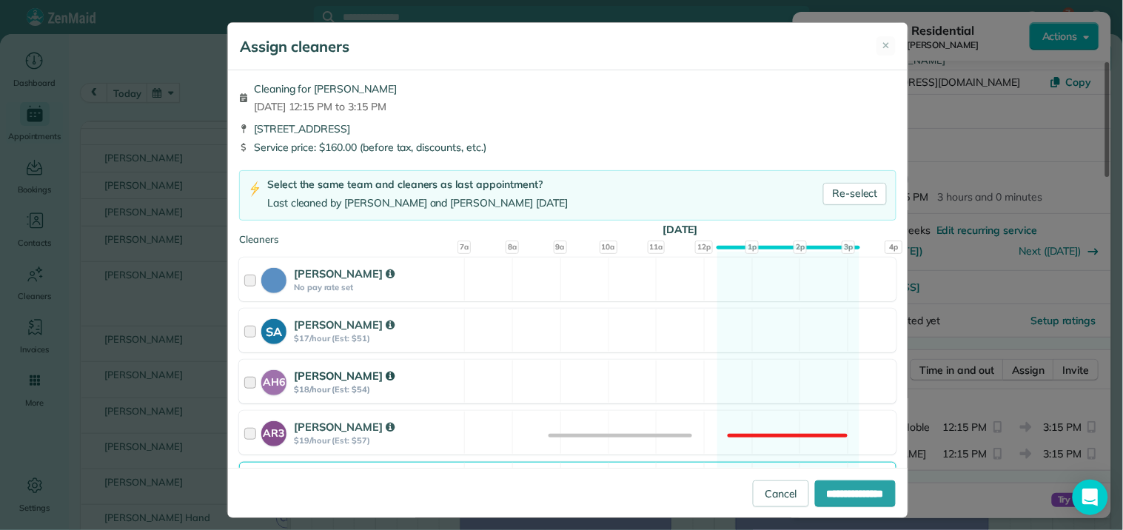
click at [768, 381] on div "AH6 [PERSON_NAME] $18/hour (Est: $54) Available" at bounding box center [567, 382] width 657 height 44
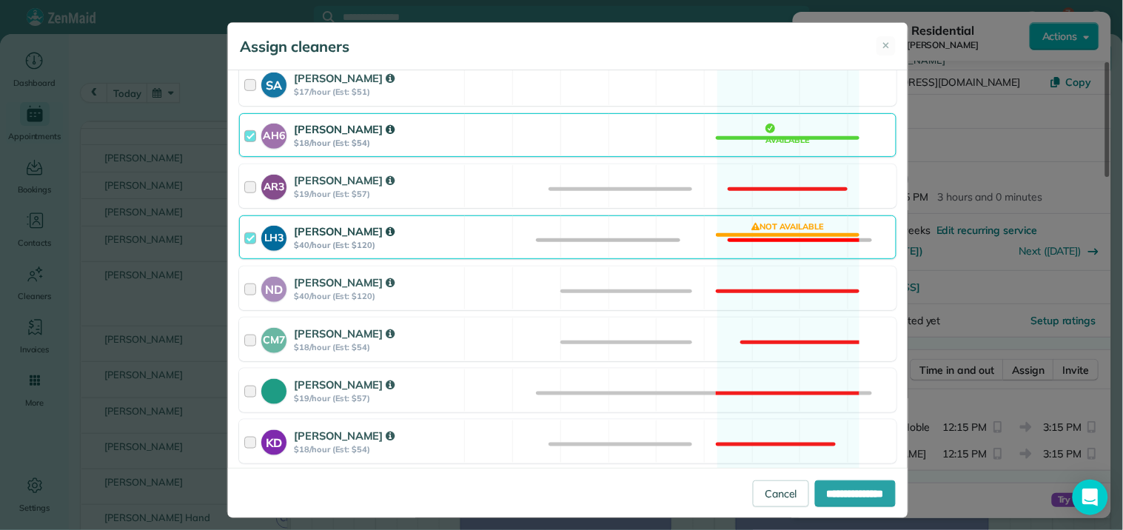
click at [800, 227] on div "LH3 [PERSON_NAME] $40/hour (Est: $120) Not available" at bounding box center [567, 237] width 657 height 44
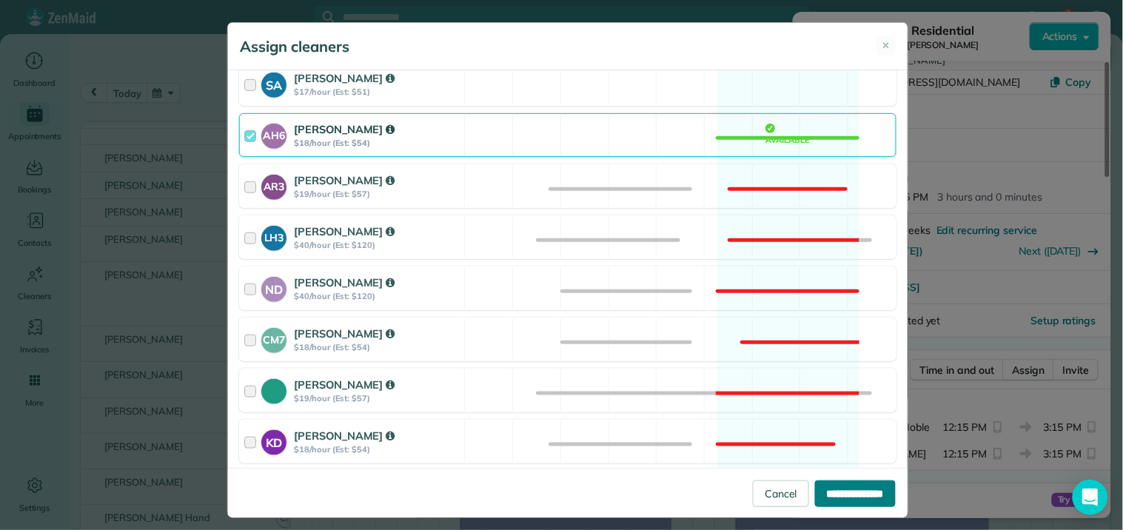
click at [841, 492] on input "**********" at bounding box center [855, 493] width 81 height 27
type input "**********"
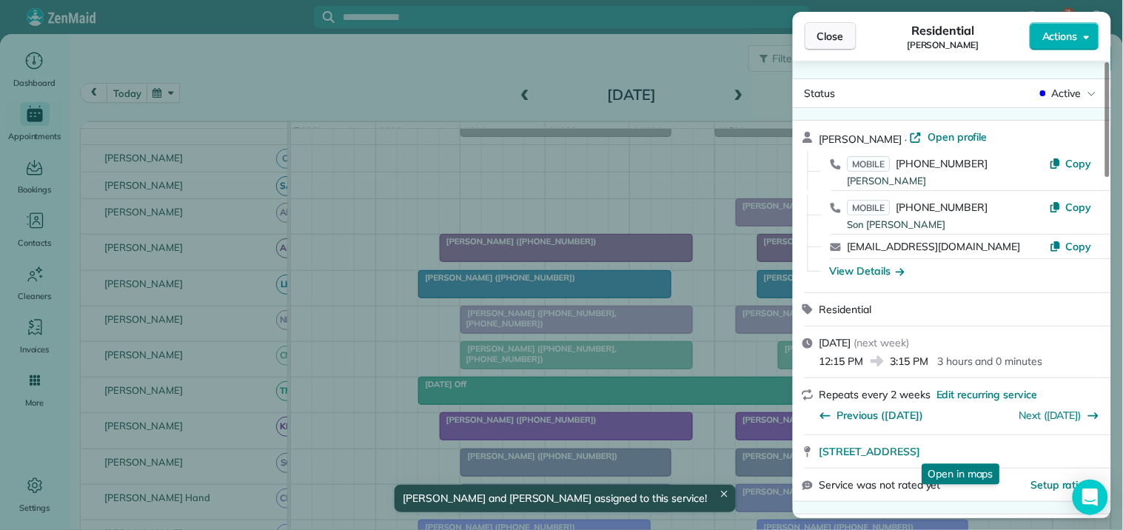
click at [829, 36] on span "Close" at bounding box center [830, 36] width 27 height 15
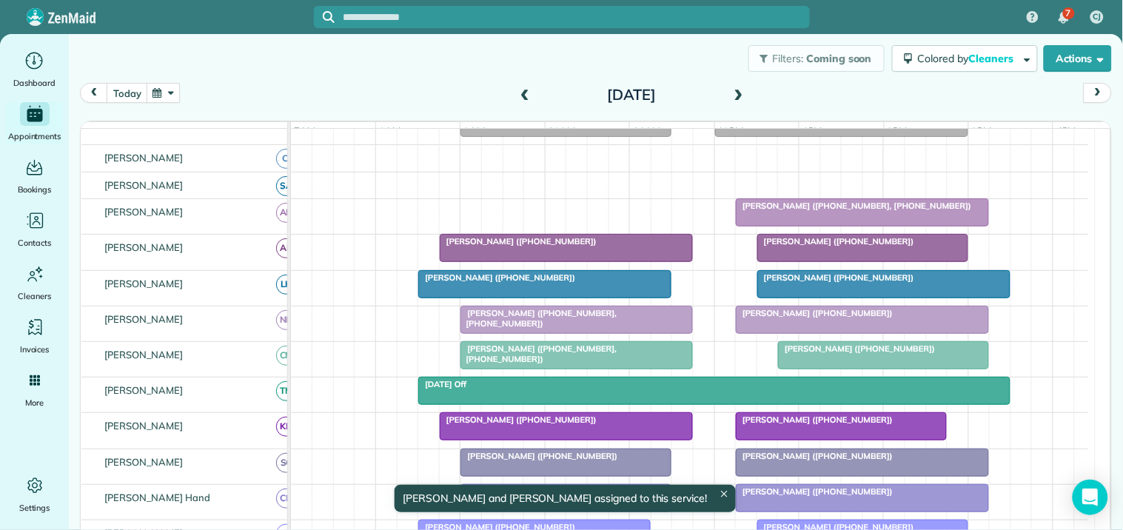
click at [163, 94] on button "button" at bounding box center [164, 93] width 34 height 20
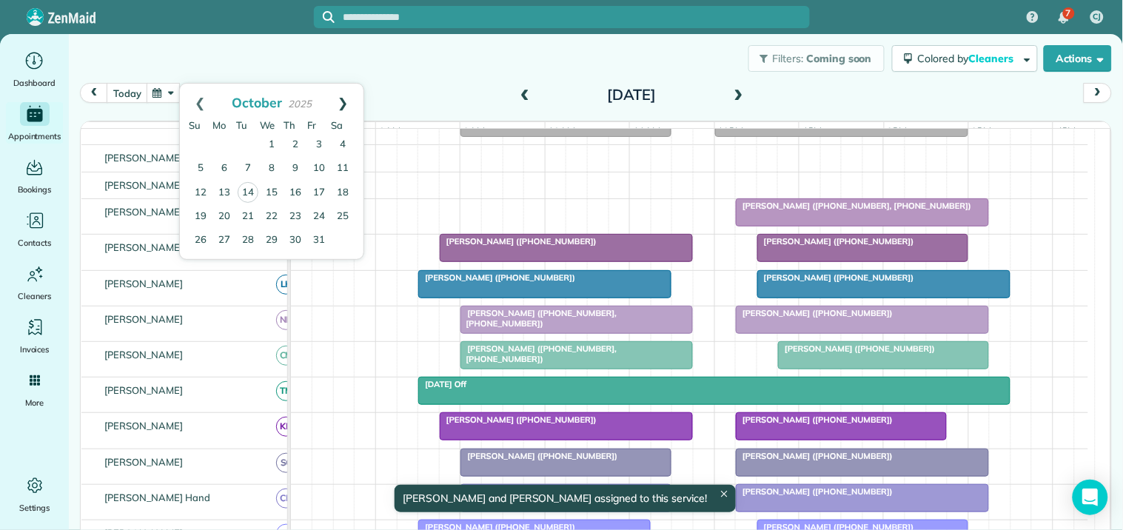
click at [346, 98] on link "Next" at bounding box center [343, 102] width 41 height 37
click at [320, 164] on link "7" at bounding box center [319, 169] width 24 height 24
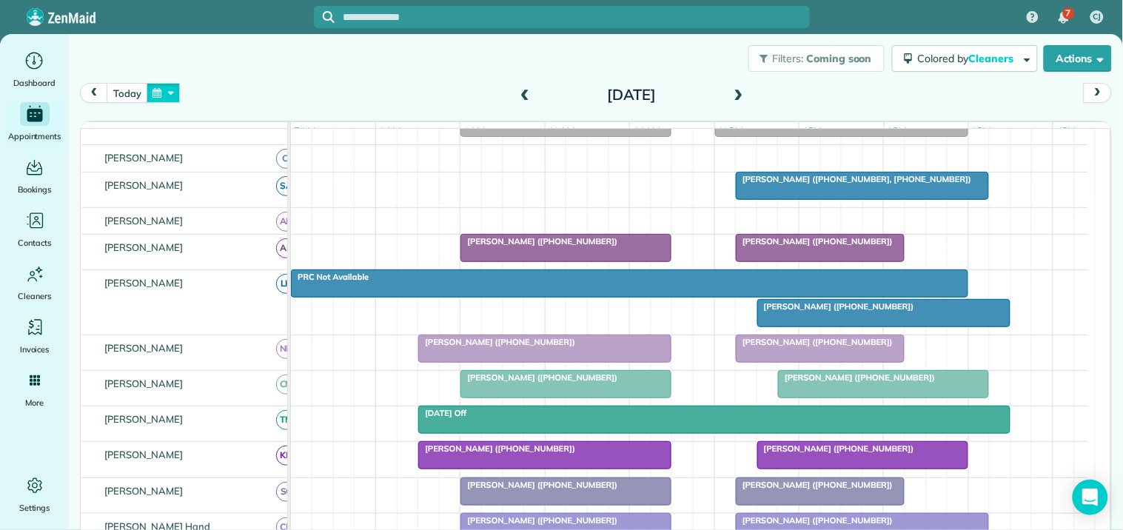
click at [159, 93] on button "button" at bounding box center [164, 93] width 34 height 20
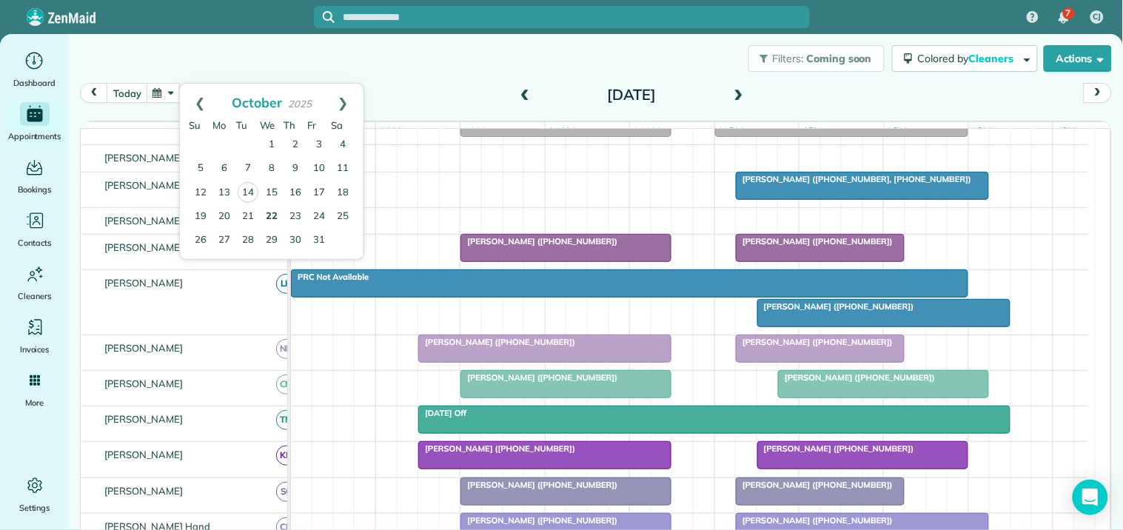
click at [276, 207] on link "22" at bounding box center [272, 217] width 24 height 24
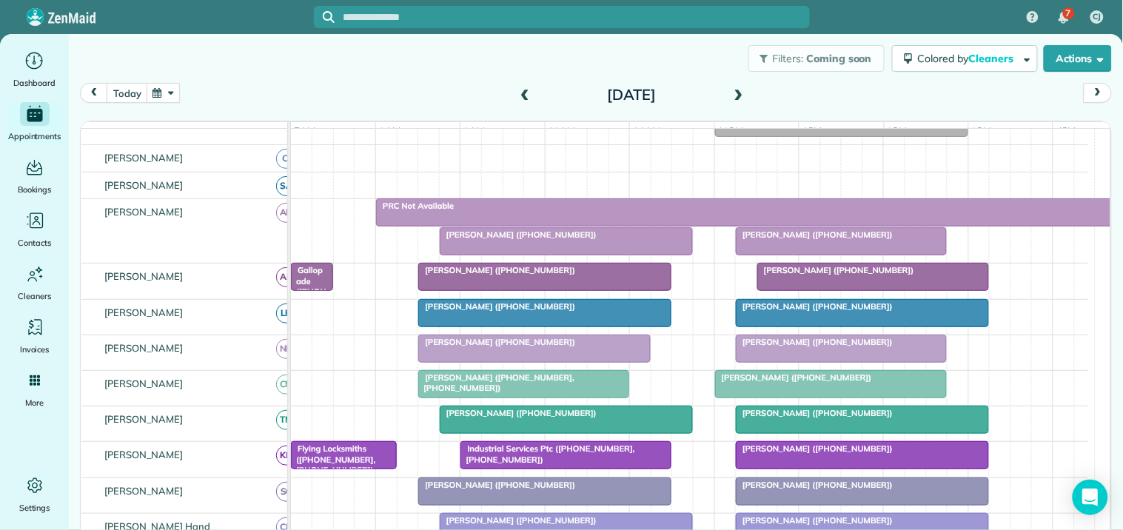
click at [731, 90] on span at bounding box center [739, 95] width 16 height 13
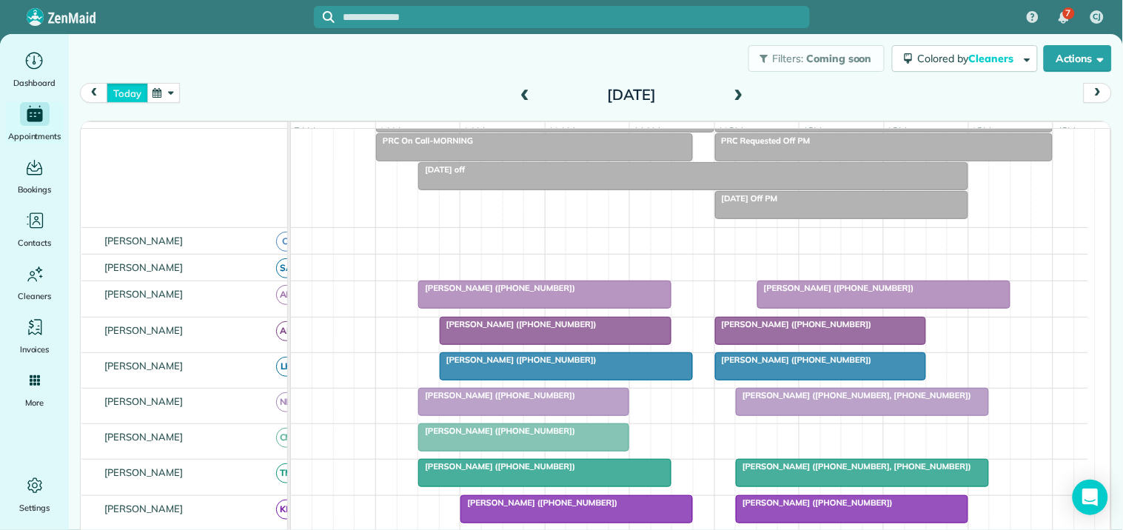
click at [128, 89] on button "today" at bounding box center [127, 93] width 41 height 20
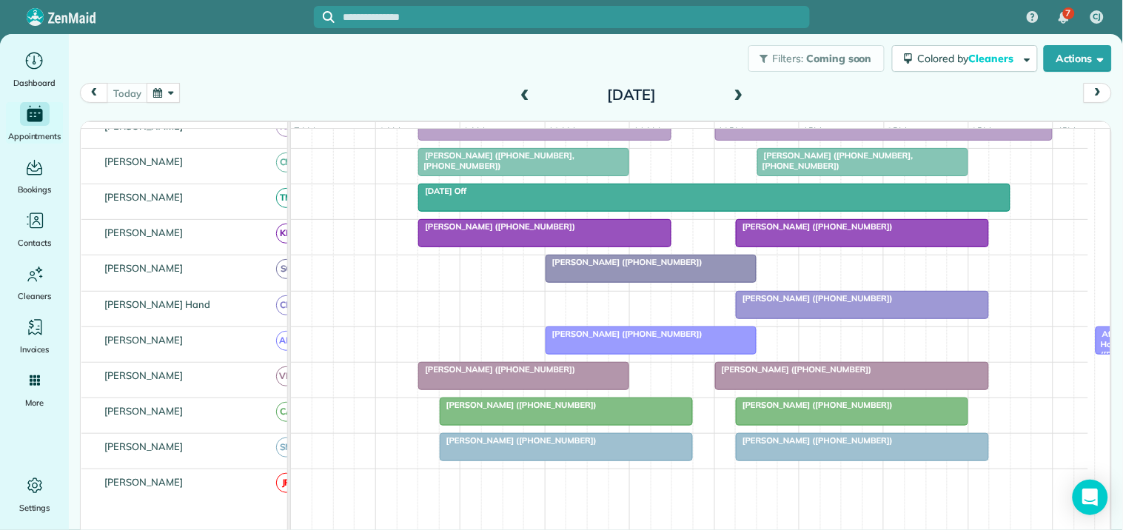
click at [637, 267] on span "[PERSON_NAME] ([PHONE_NUMBER])" at bounding box center [624, 262] width 158 height 10
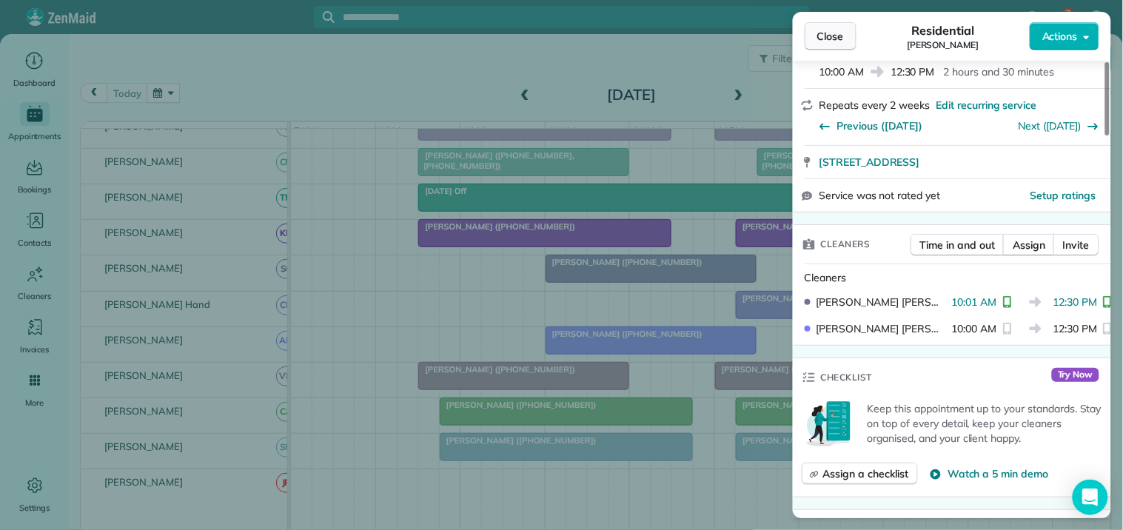
click at [834, 35] on span "Close" at bounding box center [830, 36] width 27 height 15
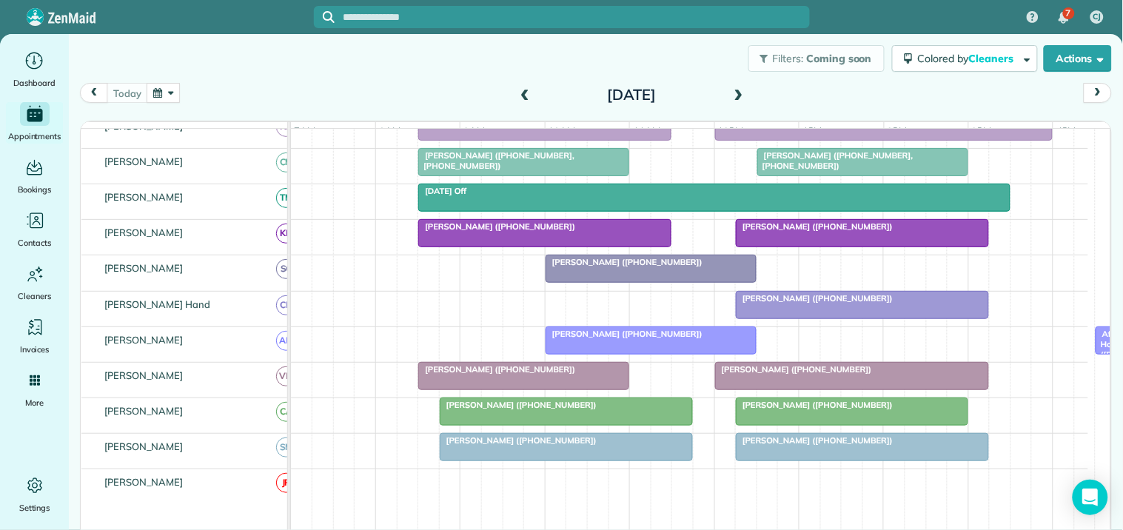
click at [735, 83] on div "[DATE]" at bounding box center [631, 95] width 237 height 24
click at [731, 92] on span at bounding box center [739, 95] width 16 height 13
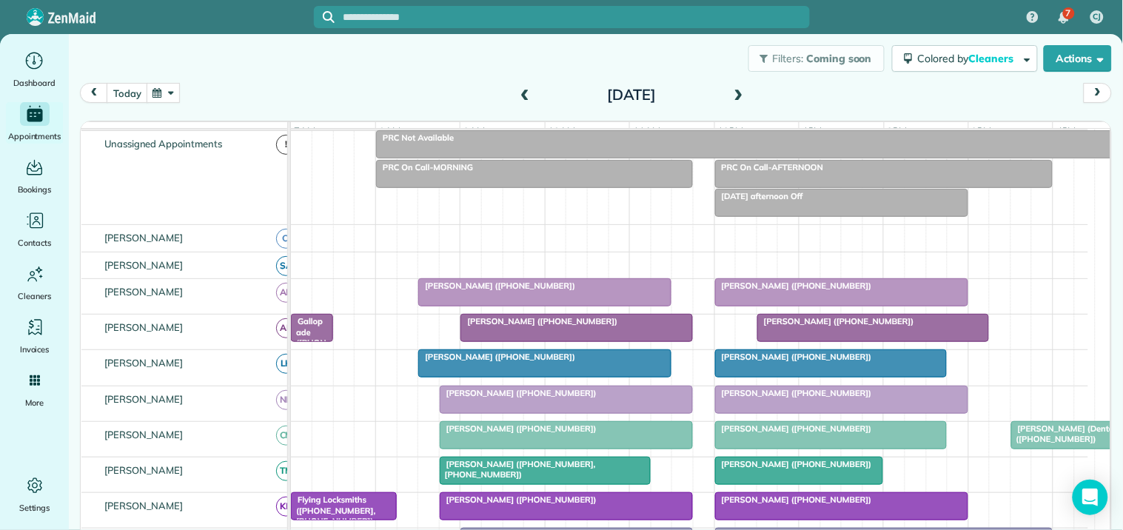
click at [731, 96] on span at bounding box center [739, 95] width 16 height 13
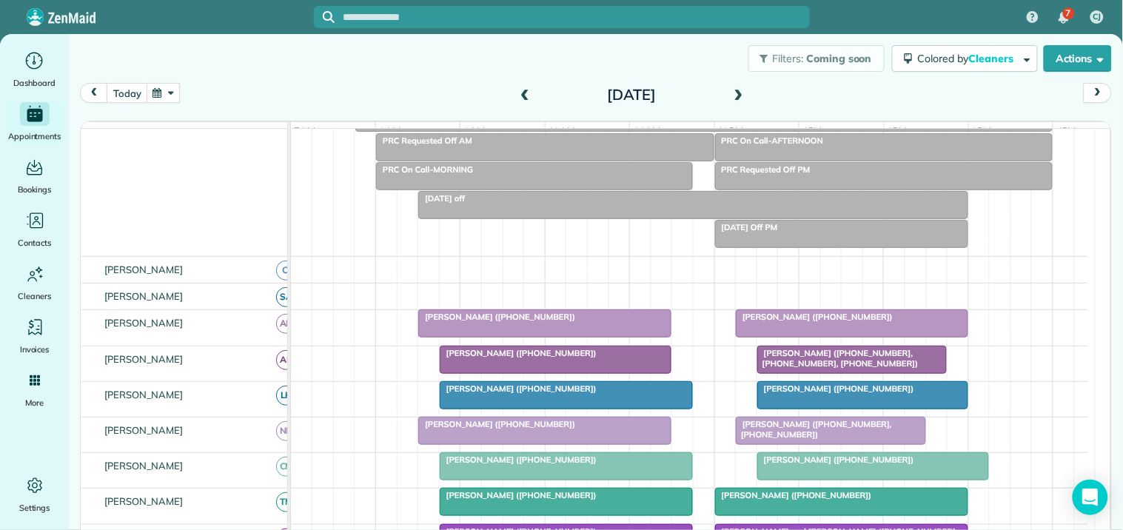
click at [733, 86] on span at bounding box center [739, 95] width 16 height 22
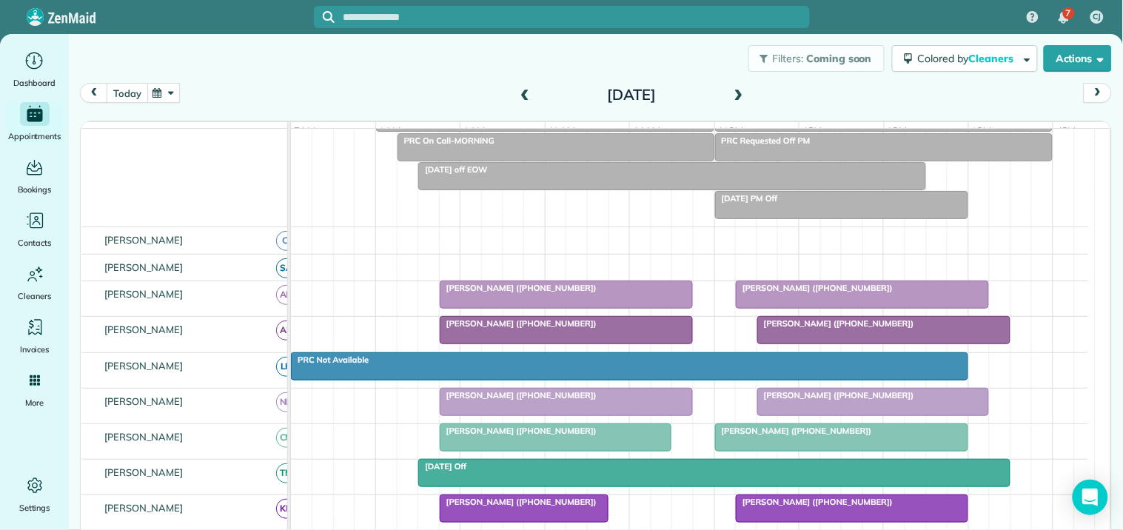
click at [127, 91] on button "today" at bounding box center [127, 93] width 41 height 20
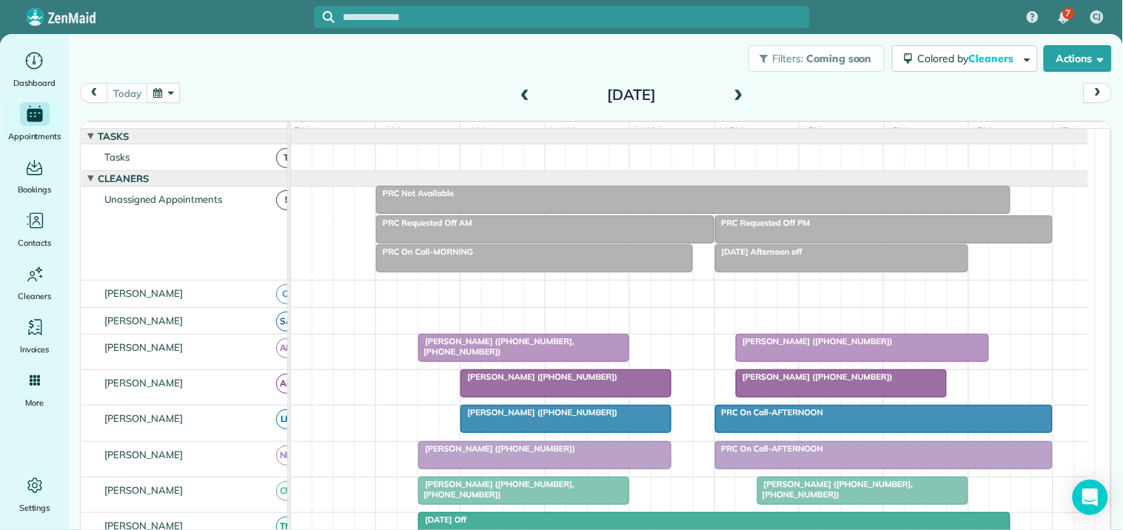
click at [169, 95] on button "button" at bounding box center [164, 93] width 34 height 20
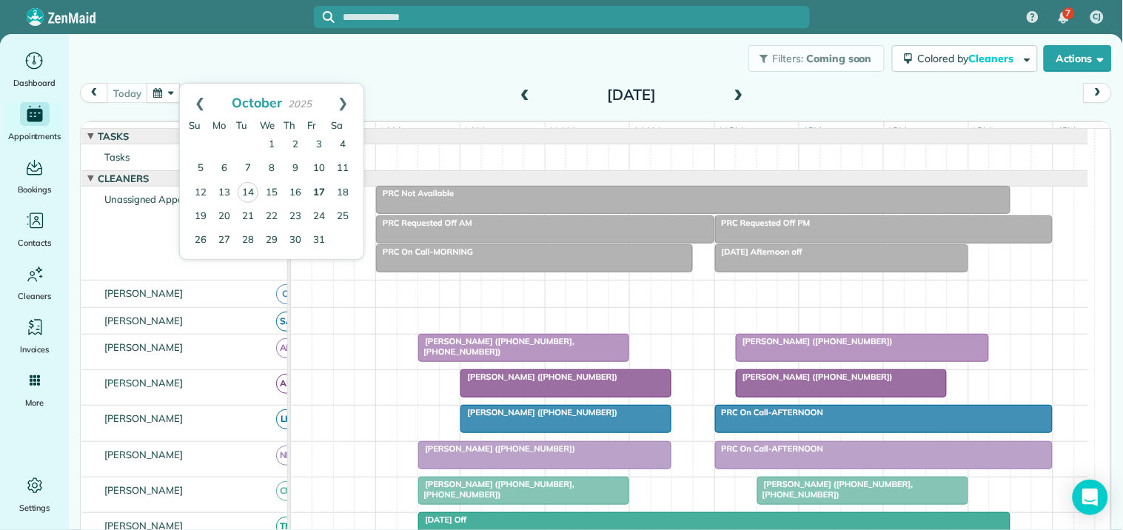
click at [315, 187] on link "17" at bounding box center [319, 193] width 24 height 24
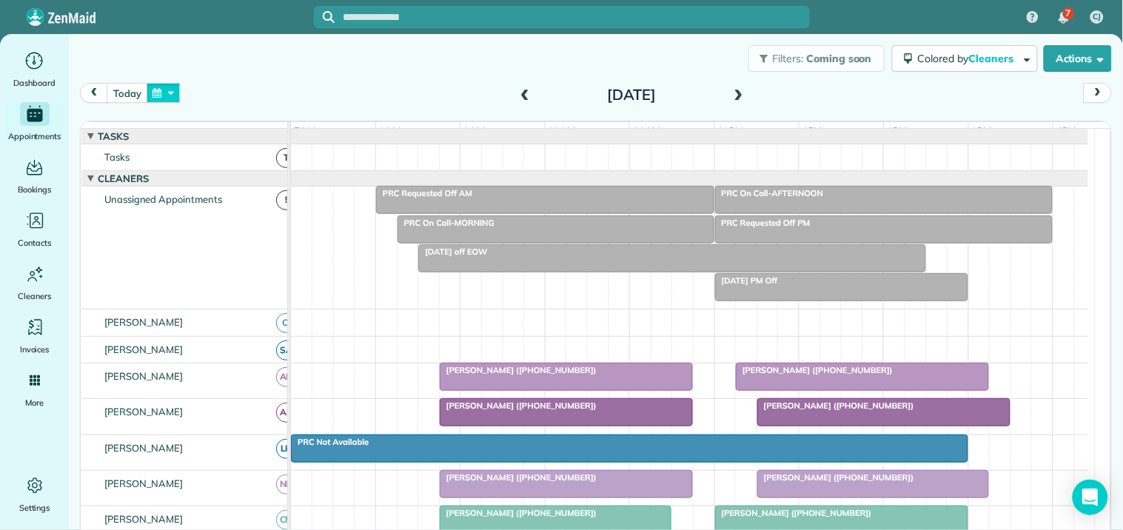
click at [158, 90] on button "button" at bounding box center [164, 93] width 34 height 20
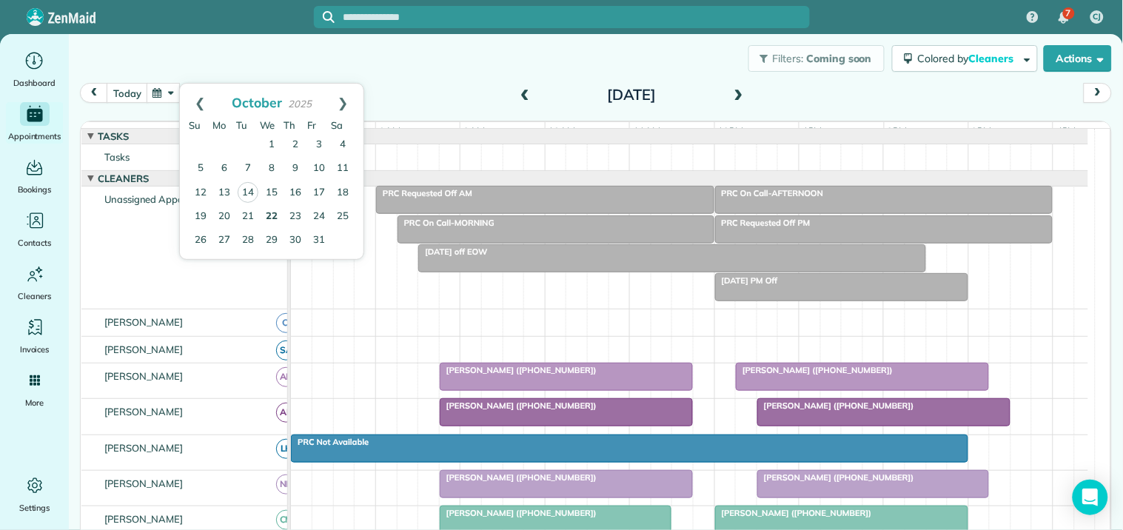
click at [269, 207] on link "22" at bounding box center [272, 217] width 24 height 24
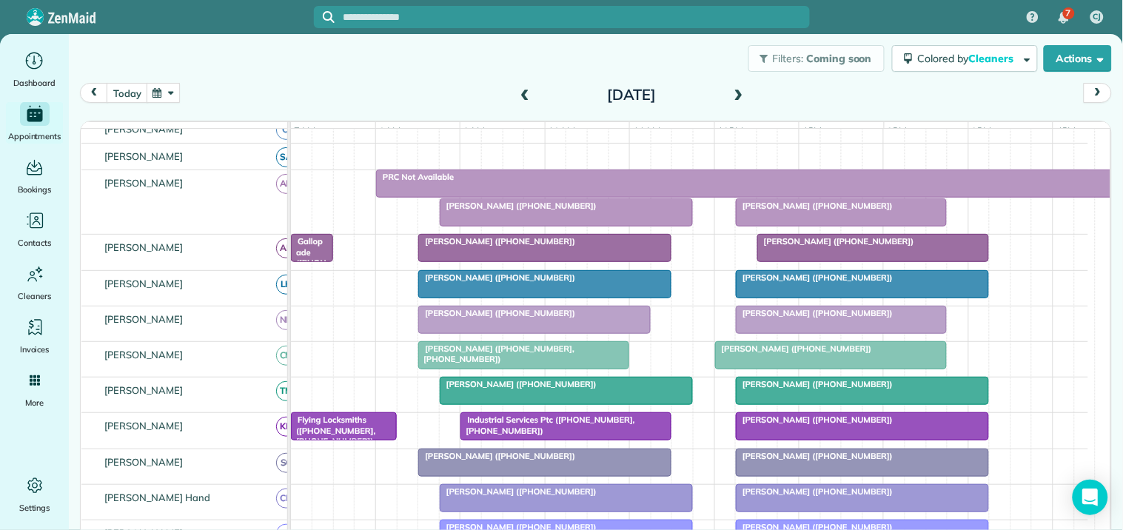
click at [371, 78] on div "Filters: Coming soon Colored by Cleaners Color by Cleaner Color by Team Color b…" at bounding box center [596, 58] width 1054 height 49
